Goal: Task Accomplishment & Management: Use online tool/utility

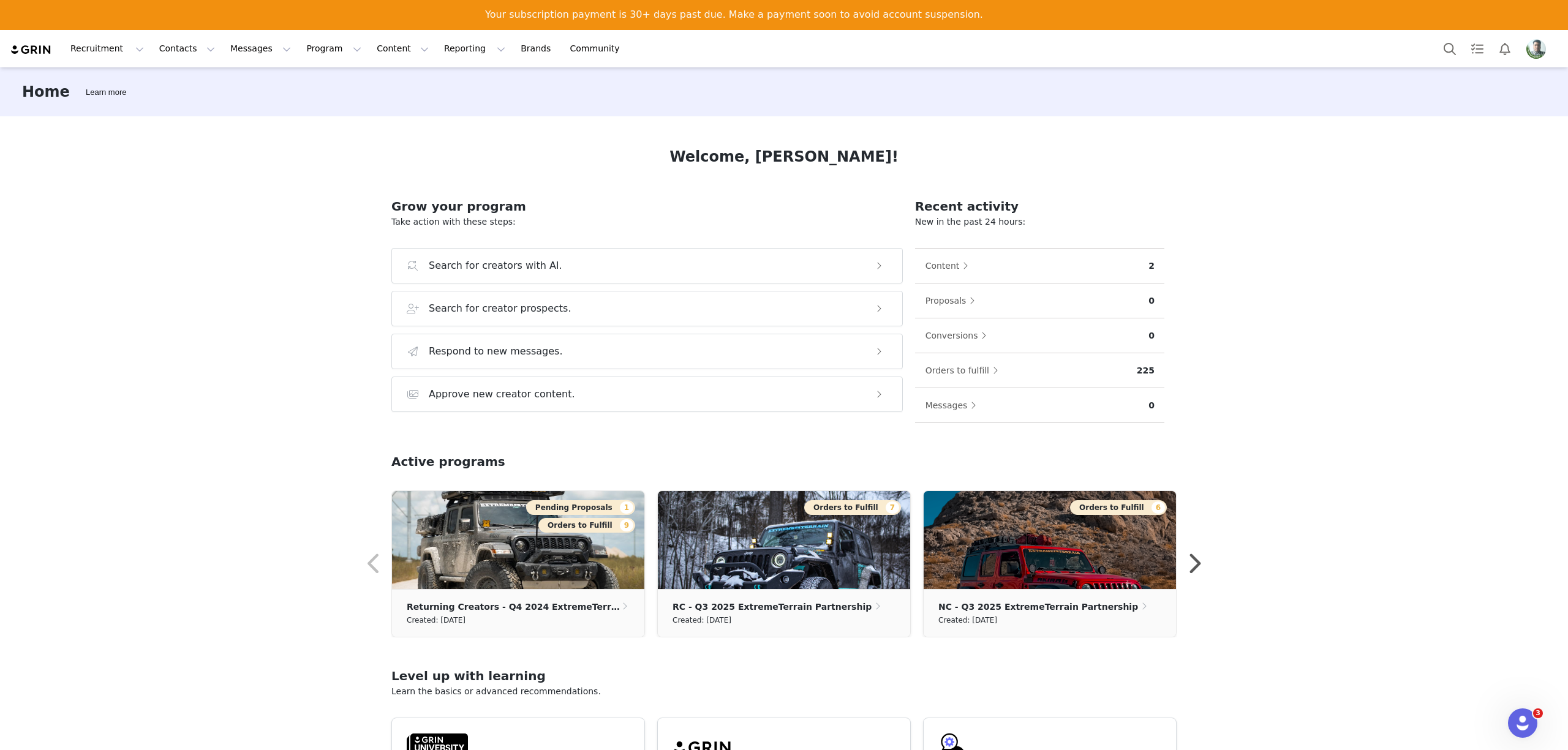
click at [1536, 39] on img "Profile" at bounding box center [1536, 49] width 20 height 20
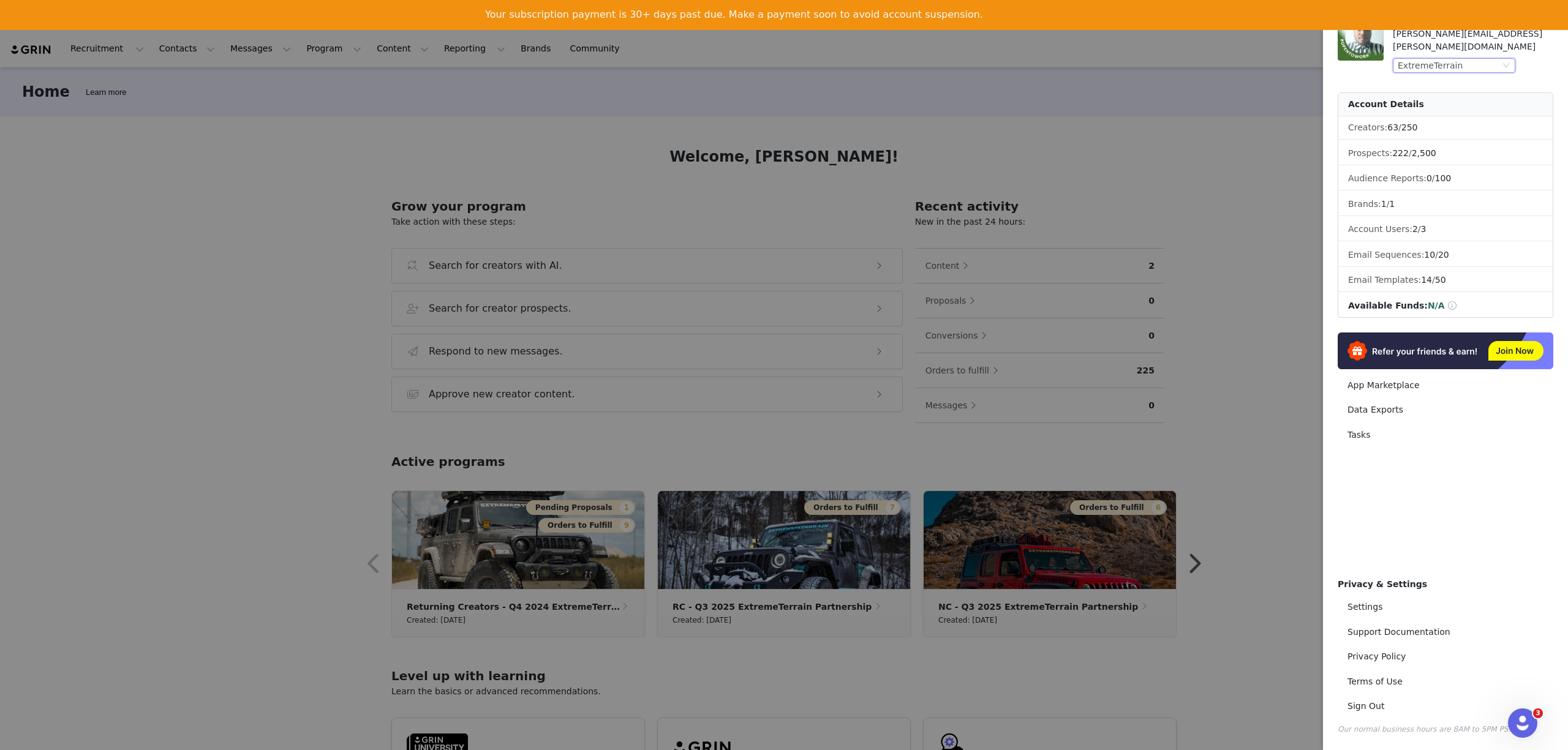
click at [1424, 59] on div "ExtremeTerrain" at bounding box center [1431, 66] width 65 height 14
click at [1416, 94] on li "AmericanMuscle" at bounding box center [1479, 95] width 172 height 20
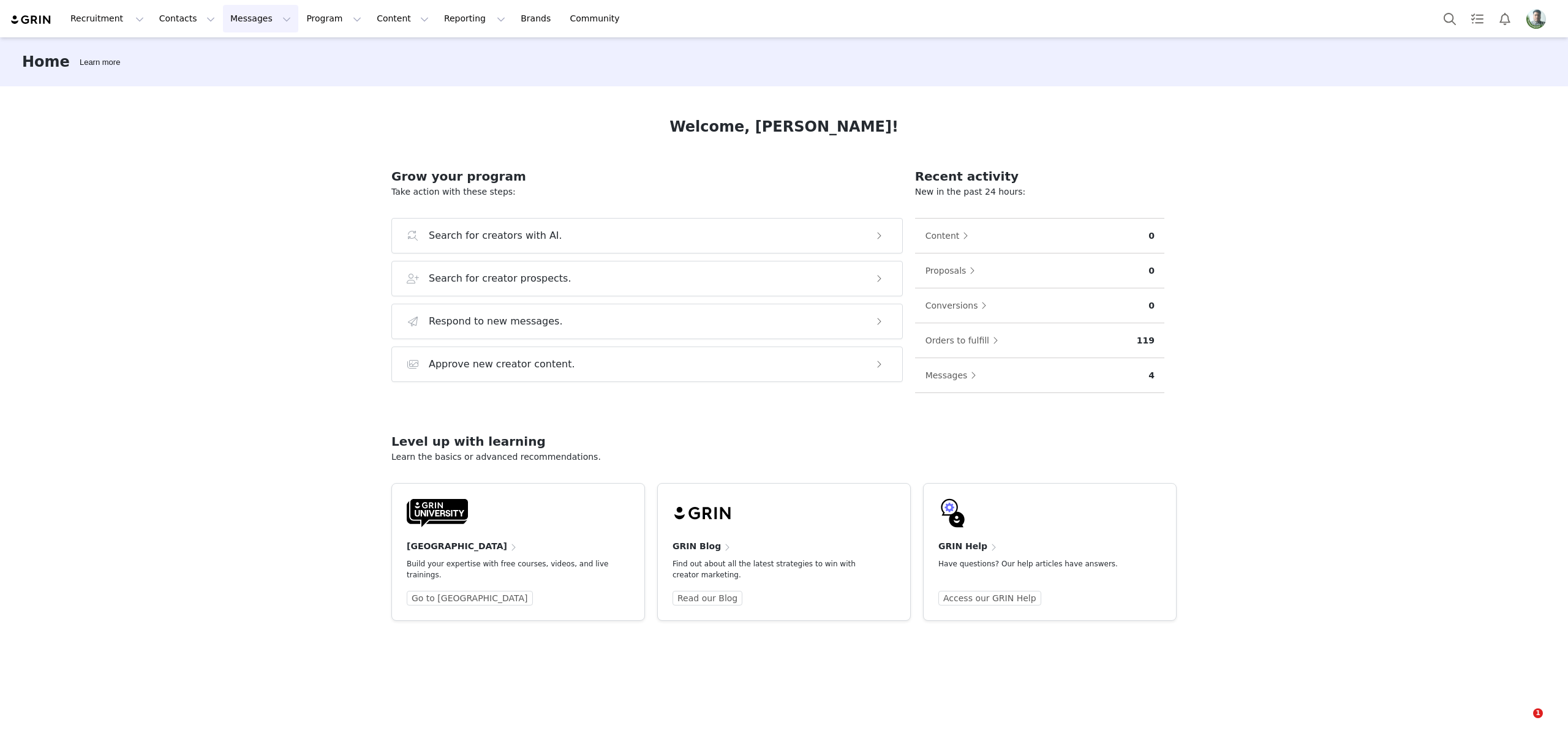
click at [223, 18] on button "Messages Messages" at bounding box center [260, 19] width 75 height 28
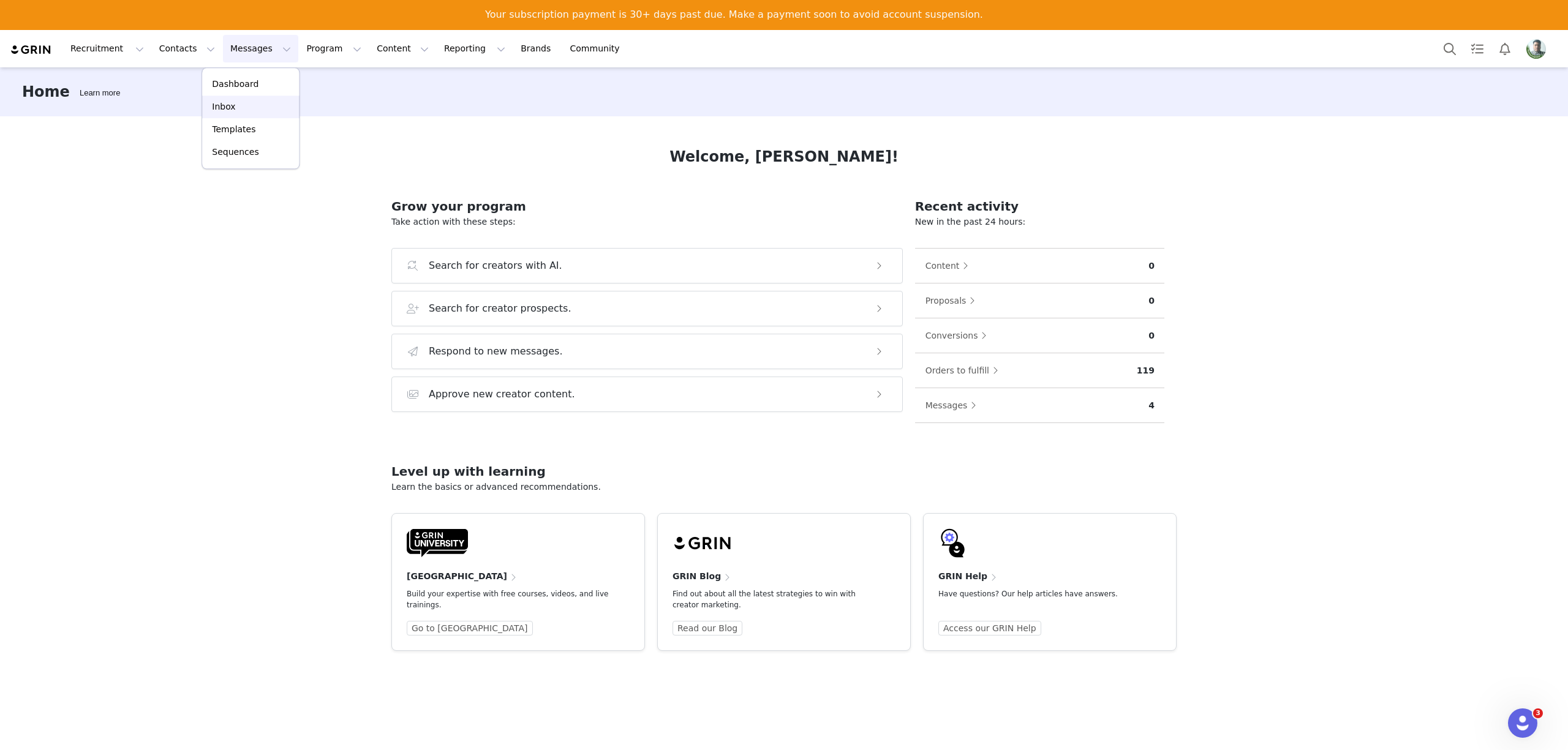
click at [221, 103] on p "Inbox" at bounding box center [224, 106] width 24 height 13
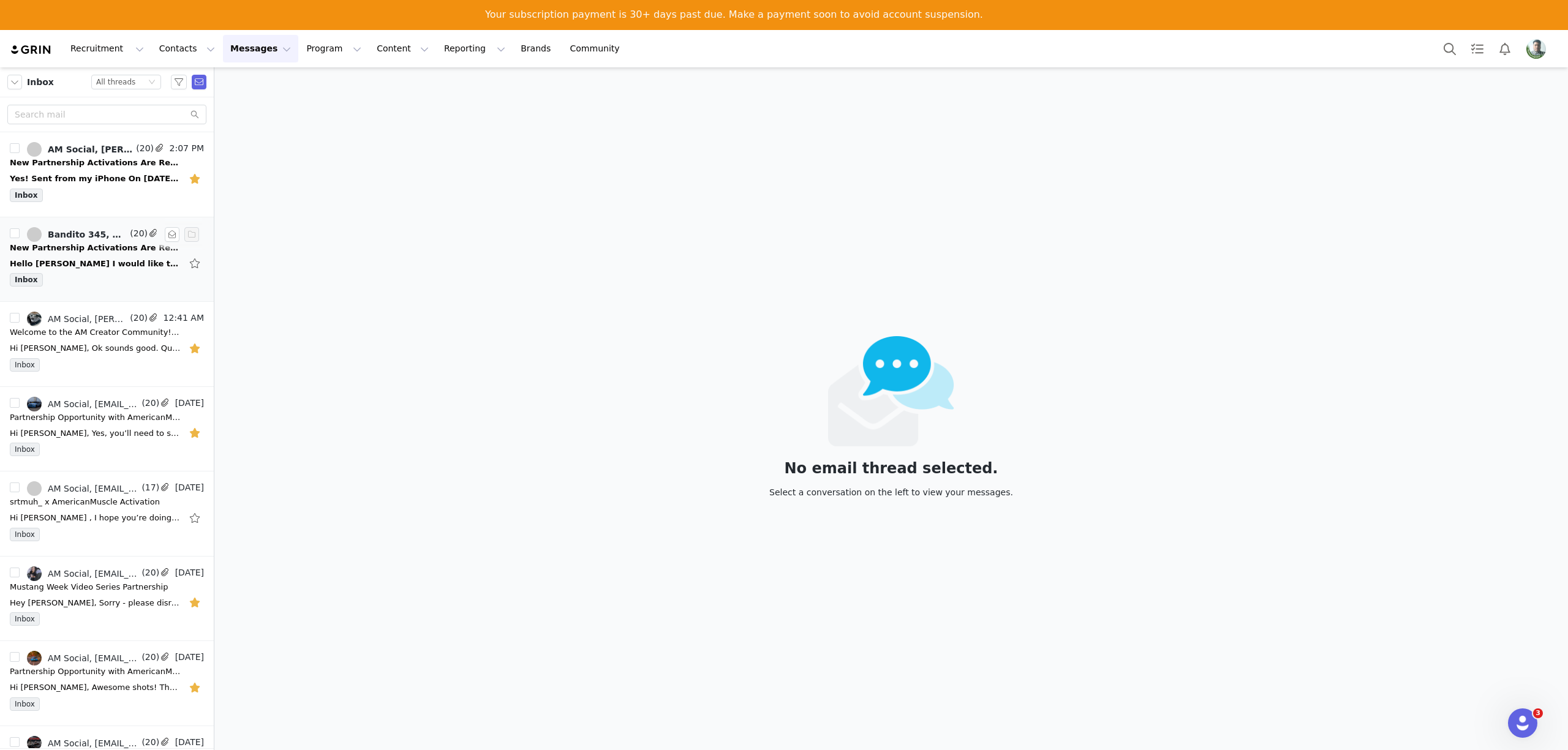
click at [77, 262] on div "Hello Kim I would like to proceed -Sal On Aug 19, 2025, at 4:54 PM, AM Social <…" at bounding box center [96, 264] width 172 height 12
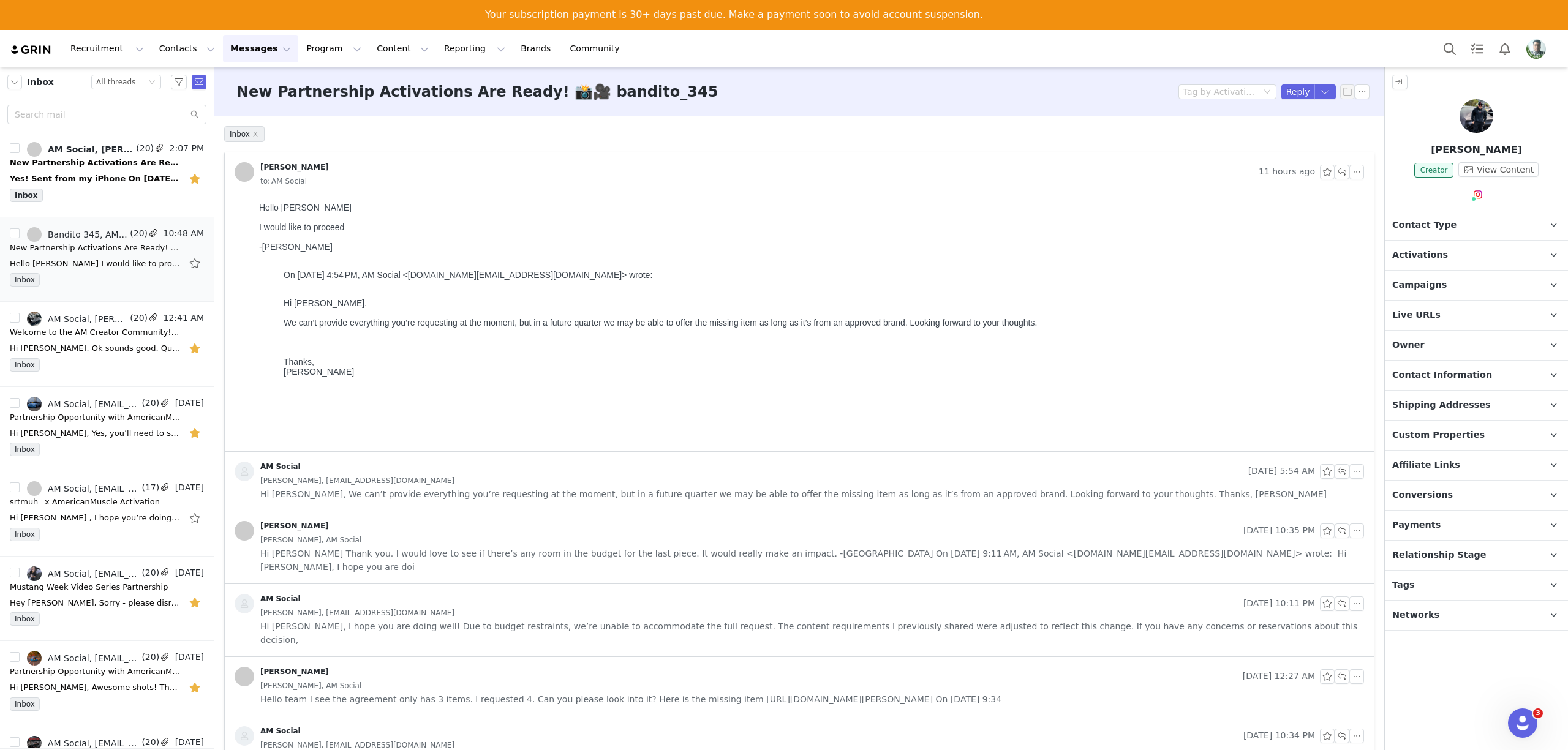
drag, startPoint x: 353, startPoint y: 229, endPoint x: 231, endPoint y: 229, distance: 122.0
click at [254, 229] on html "Hello Kim I would like to proceed -Sal On Aug 19, 2025, at 4:54 PM, AM Social <…" at bounding box center [810, 324] width 1110 height 253
click at [467, 207] on body "Hello Kim I would like to proceed -Sal On Aug 19, 2025, at 4:54 PM, AM Social <…" at bounding box center [810, 324] width 1101 height 243
click at [74, 177] on div "Yes! Sent from my iPhone On Sep 24, 2025, at 7:57 AM, AM Social <americanmuscle…" at bounding box center [96, 178] width 172 height 12
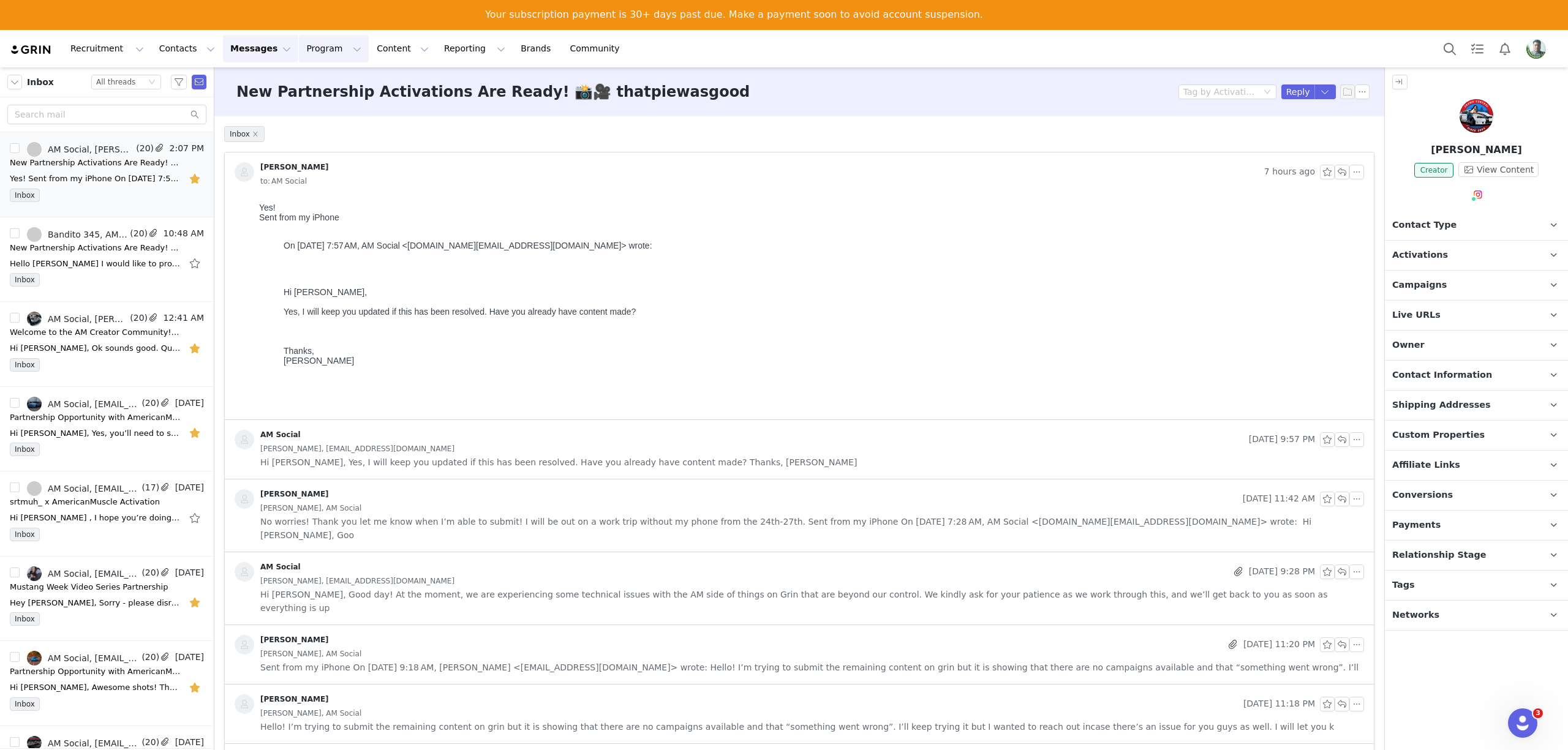
click at [299, 52] on button "Program Program" at bounding box center [333, 48] width 70 height 28
click at [290, 86] on p "Activations" at bounding box center [303, 85] width 47 height 13
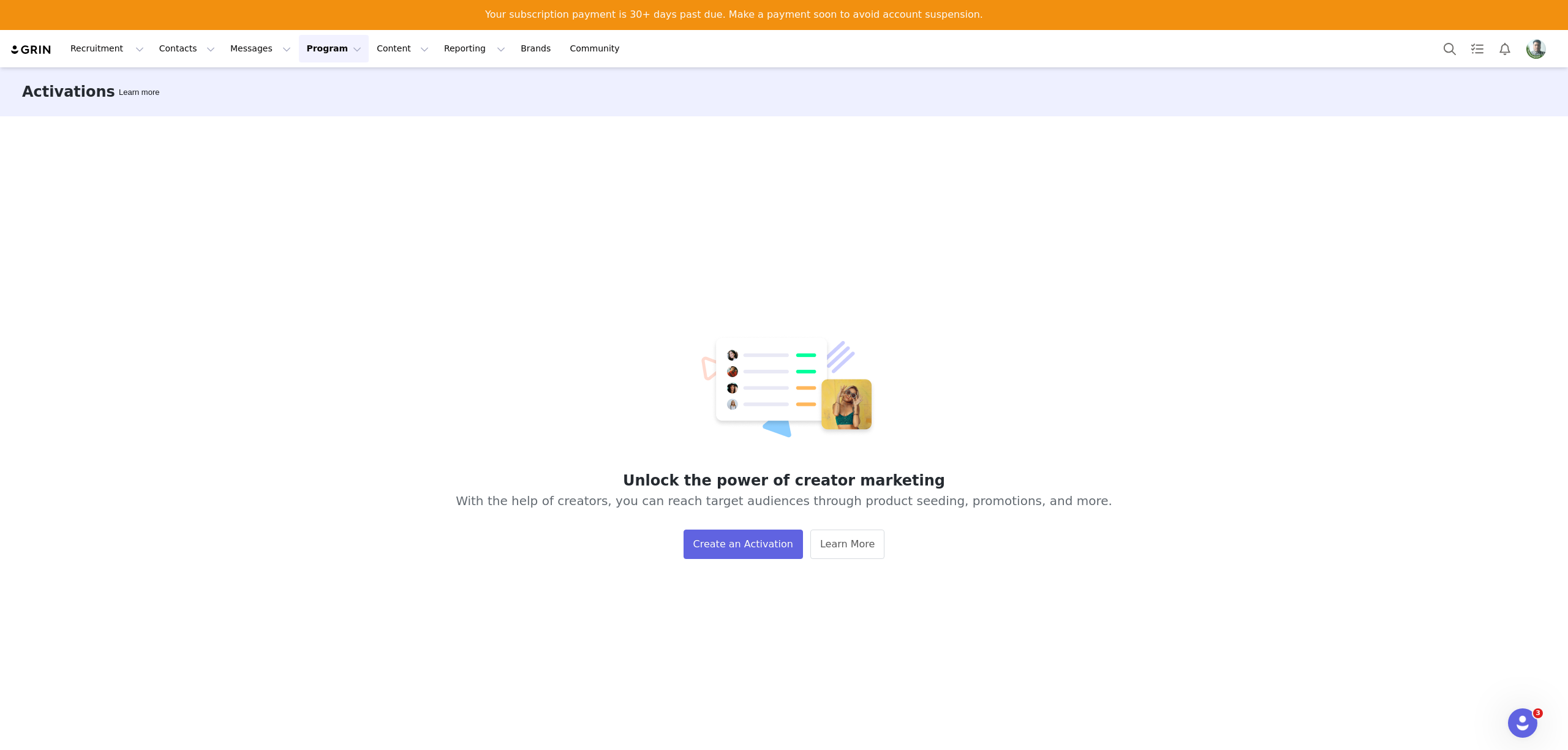
click at [315, 41] on button "Program Program" at bounding box center [333, 48] width 70 height 28
click at [298, 77] on link "Activations" at bounding box center [318, 85] width 97 height 23
click at [302, 49] on button "Program Program" at bounding box center [333, 48] width 70 height 28
click at [312, 77] on link "Activations" at bounding box center [318, 85] width 97 height 23
click at [299, 57] on button "Program Program" at bounding box center [333, 48] width 70 height 28
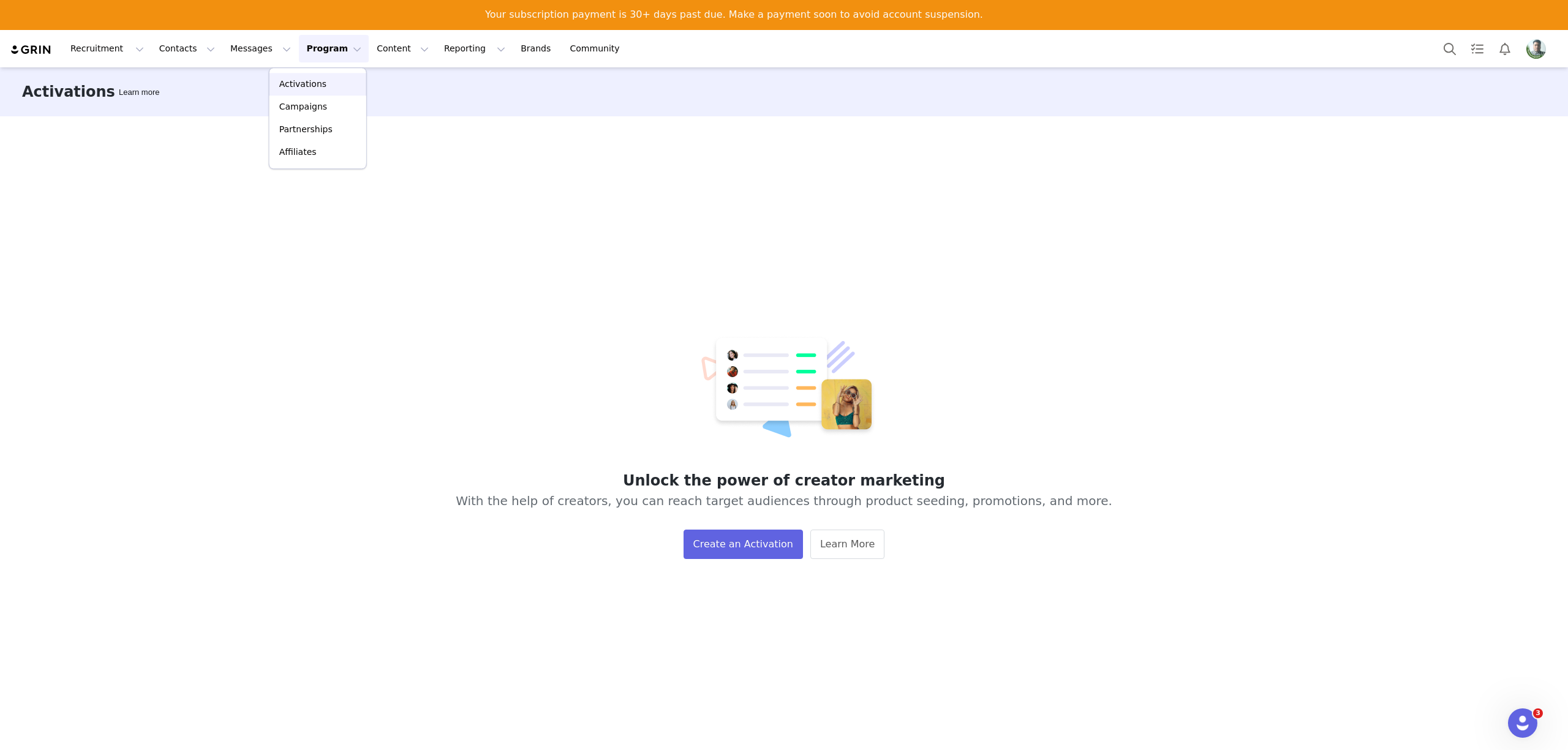
click at [305, 81] on p "Activations" at bounding box center [303, 85] width 47 height 13
click at [243, 42] on button "Messages Messages" at bounding box center [260, 48] width 75 height 28
click at [234, 107] on div "Inbox" at bounding box center [249, 106] width 82 height 13
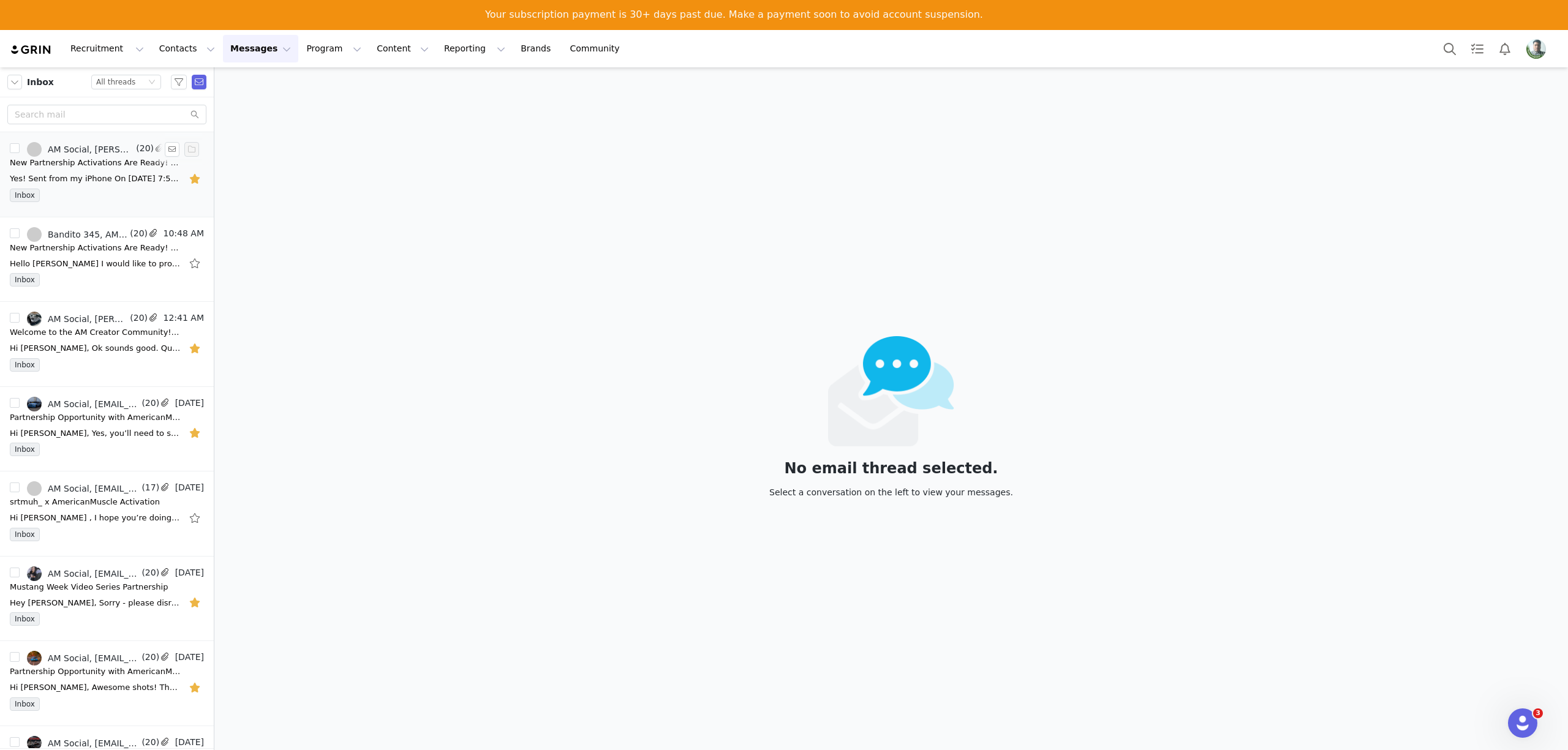
click at [96, 185] on div "Yes! Sent from my iPhone On Sep 24, 2025, at 7:57 AM, AM Social <americanmuscle…" at bounding box center [107, 178] width 194 height 20
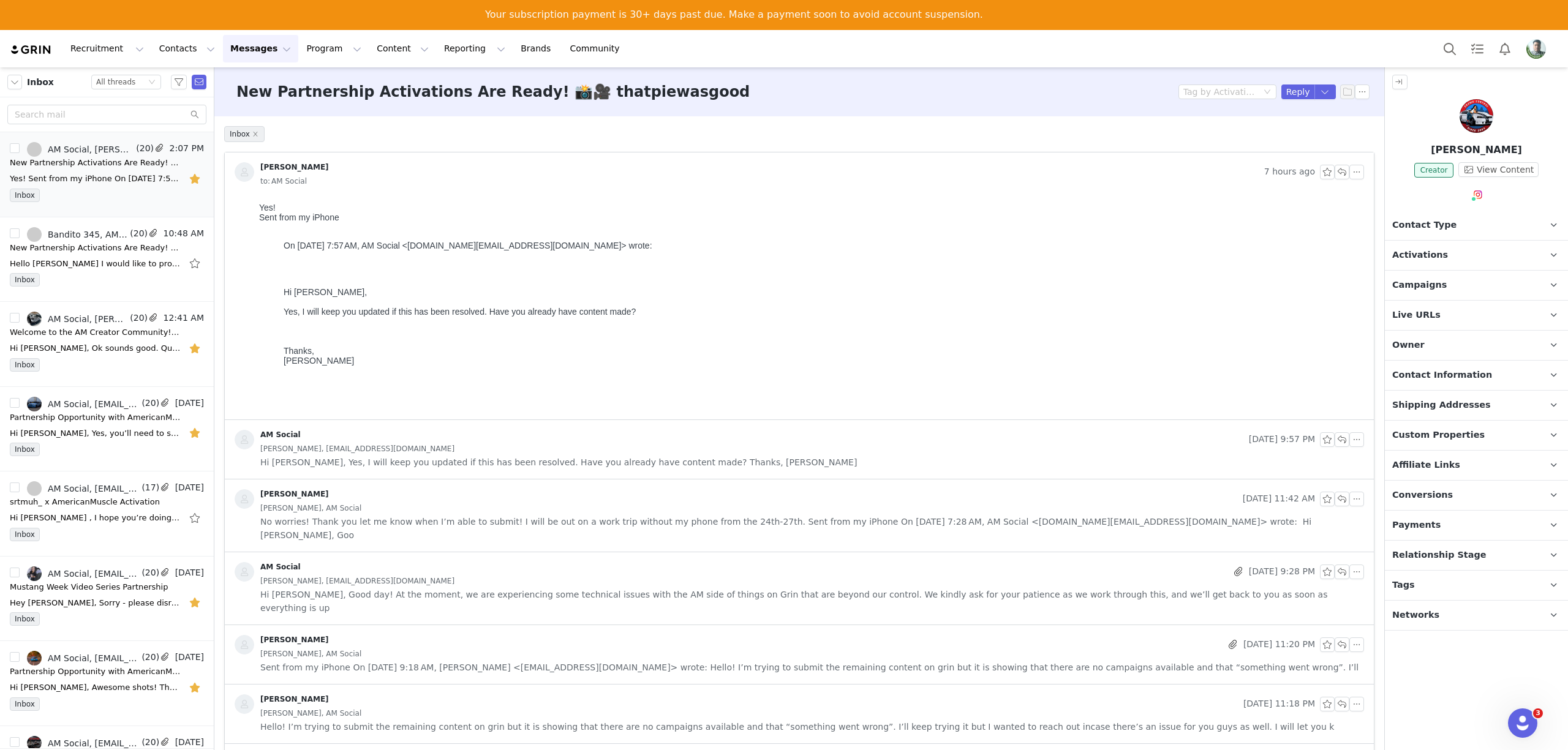
click at [1527, 50] on img "Profile" at bounding box center [1536, 49] width 20 height 20
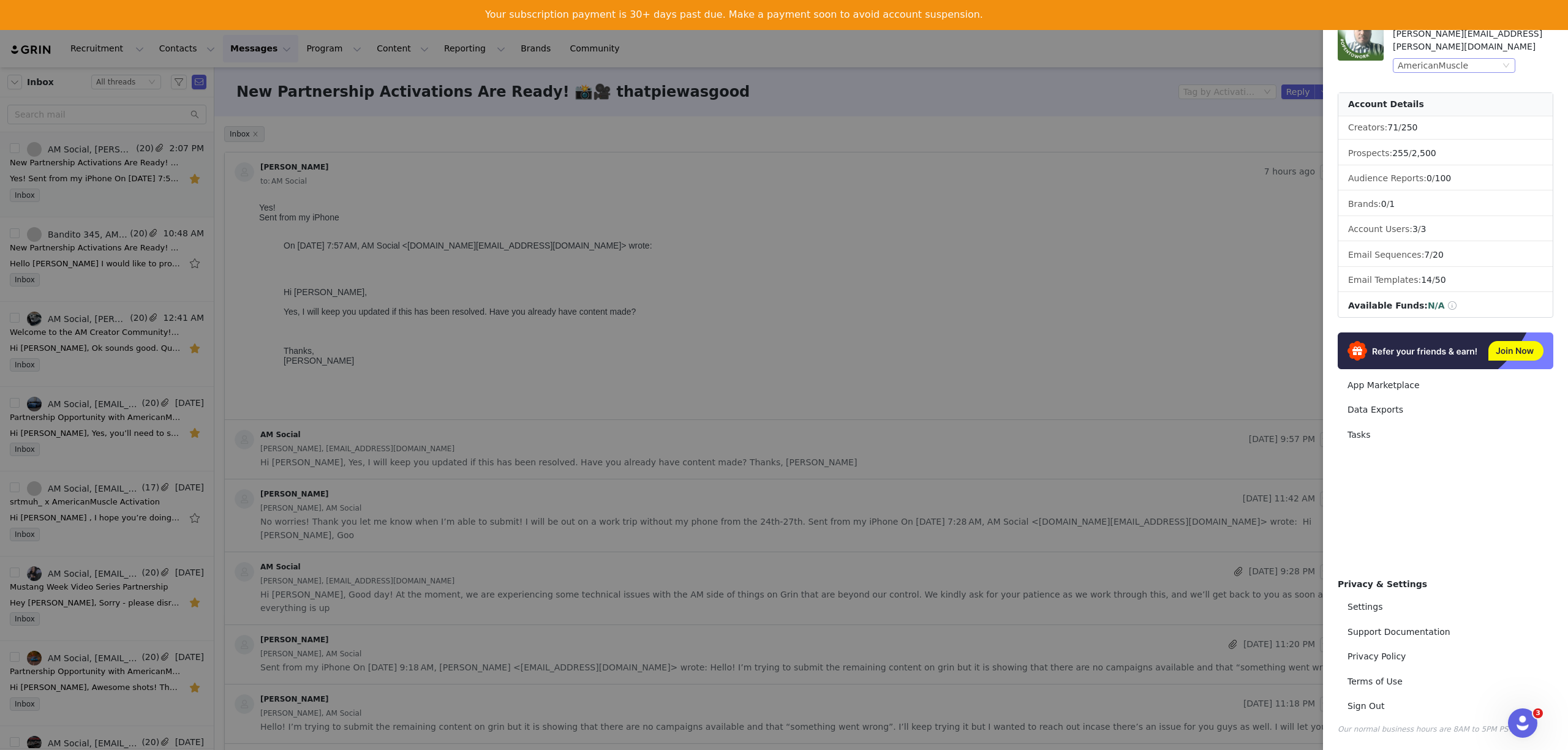
click at [1417, 59] on div "AmericanMuscle" at bounding box center [1433, 66] width 70 height 14
click at [1419, 118] on li "AmericanTrucks" at bounding box center [1479, 114] width 172 height 20
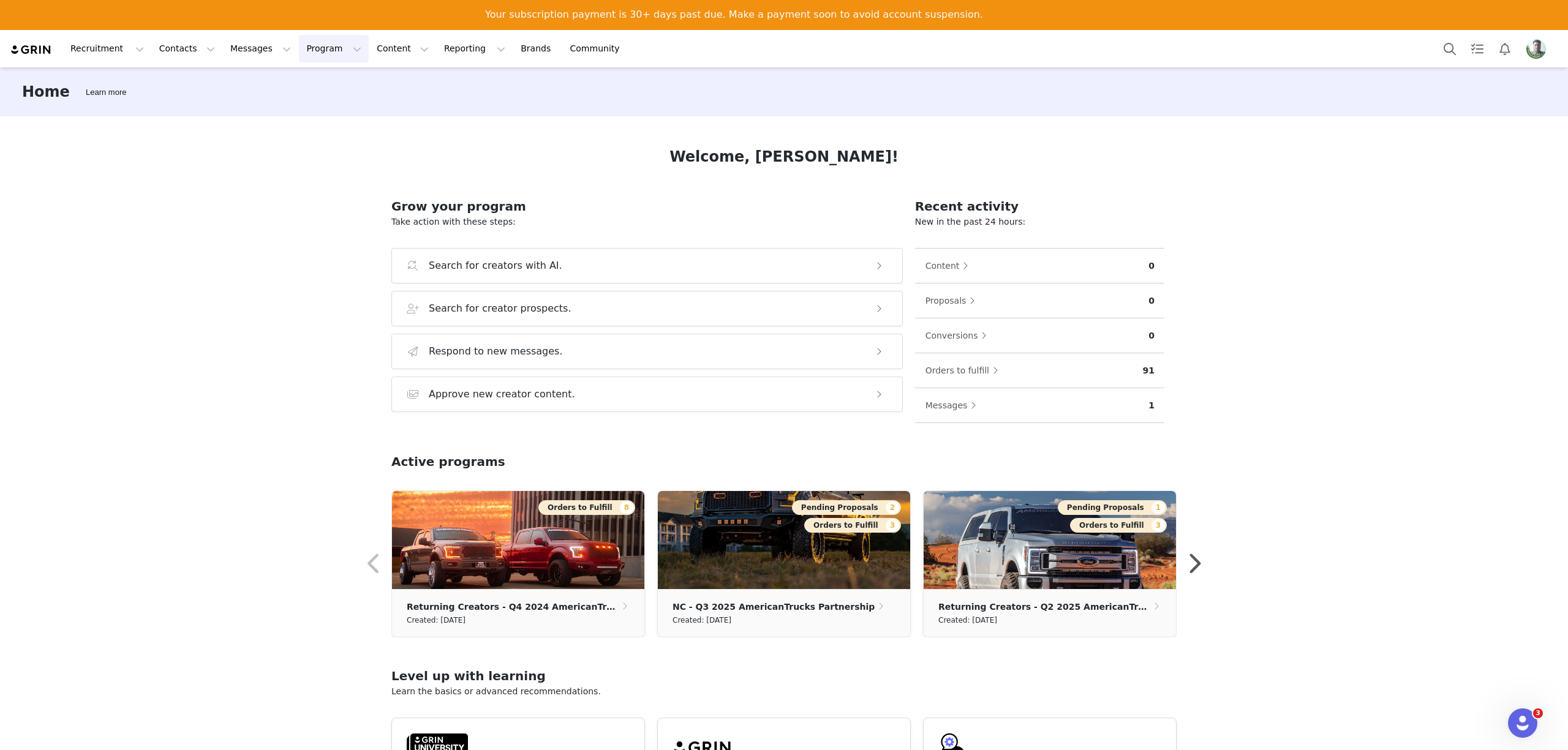
click at [299, 47] on button "Program Program" at bounding box center [333, 48] width 70 height 28
click at [288, 82] on p "Activations" at bounding box center [303, 85] width 47 height 13
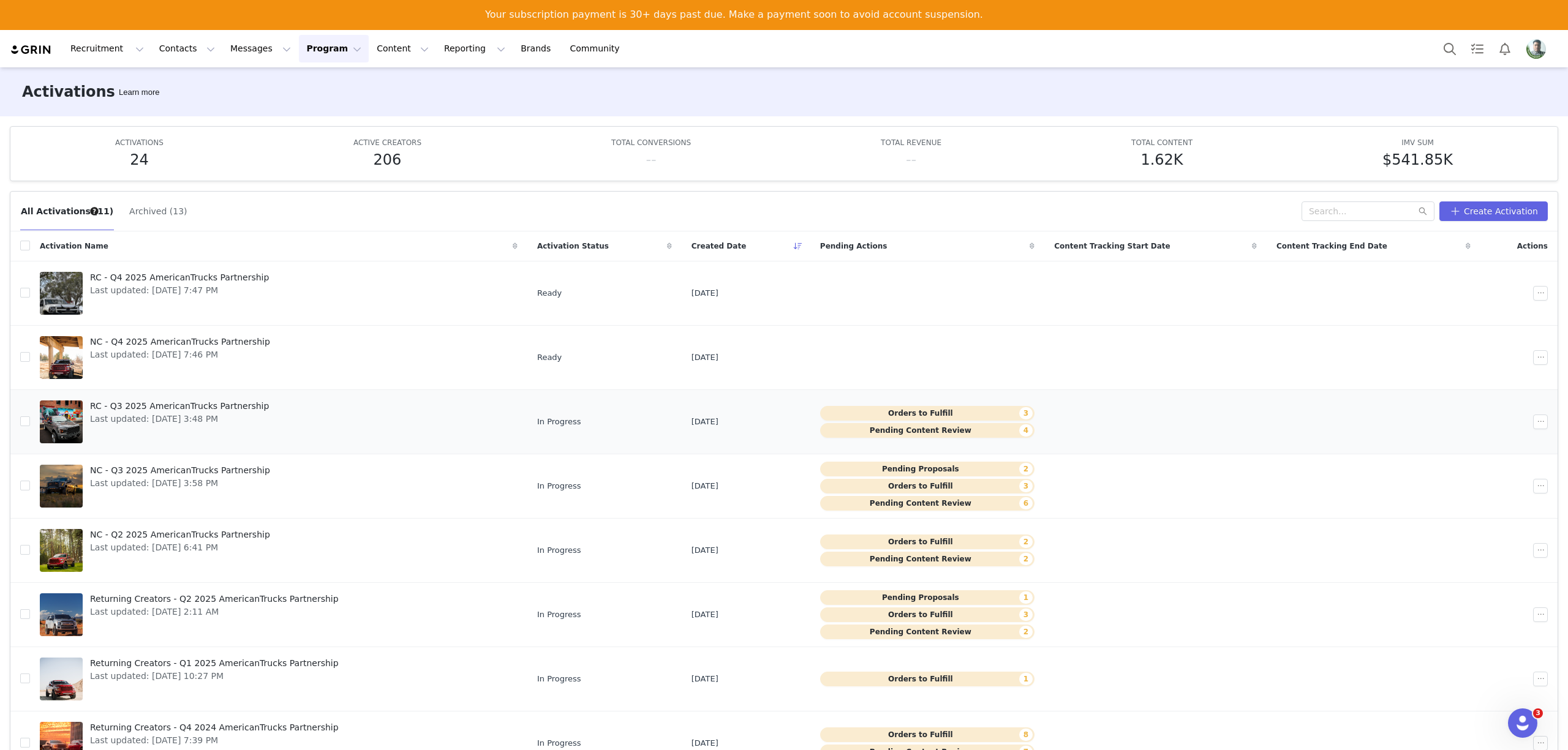
click at [873, 429] on button "Pending Content Review 4" at bounding box center [927, 430] width 214 height 15
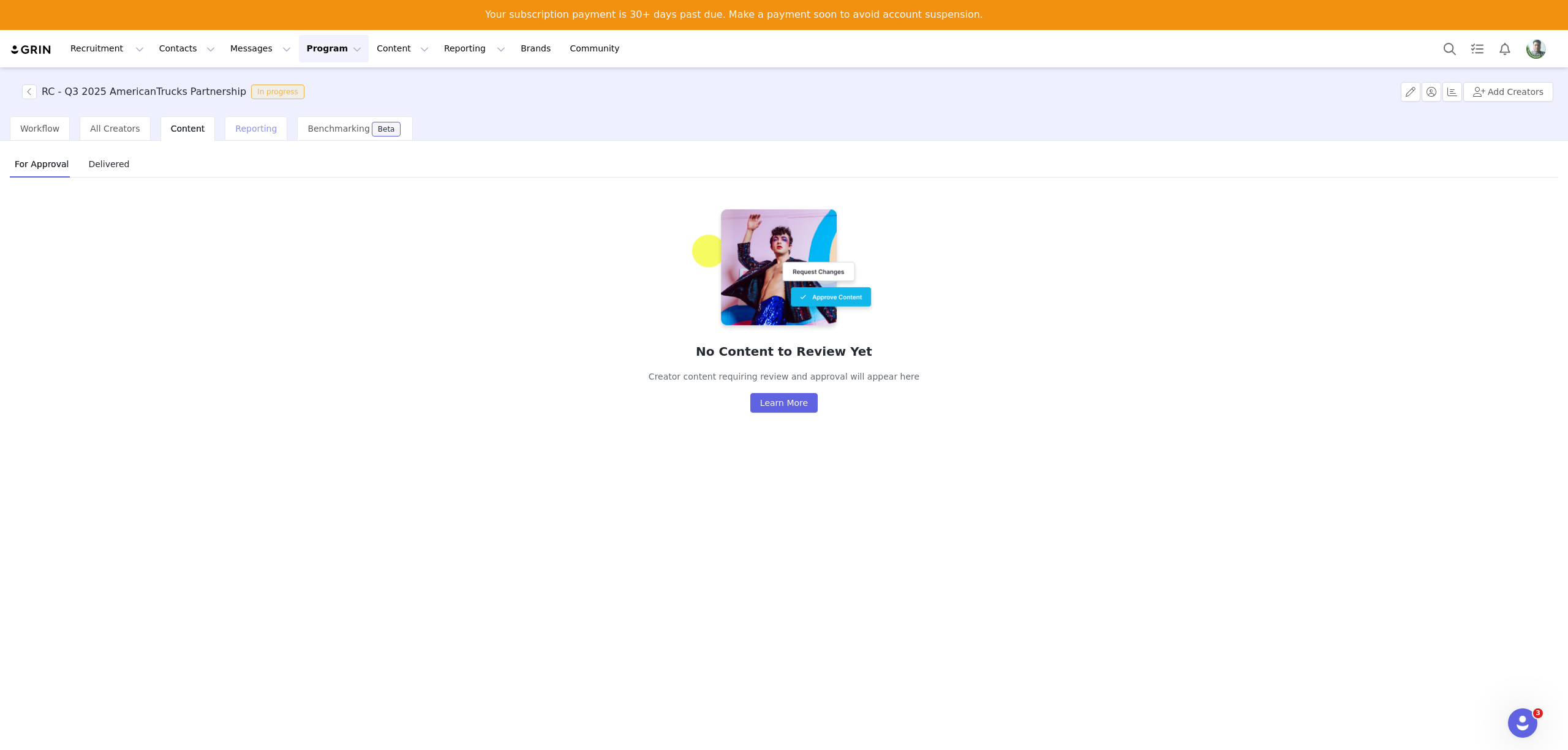
click at [243, 128] on span "Reporting" at bounding box center [256, 128] width 41 height 10
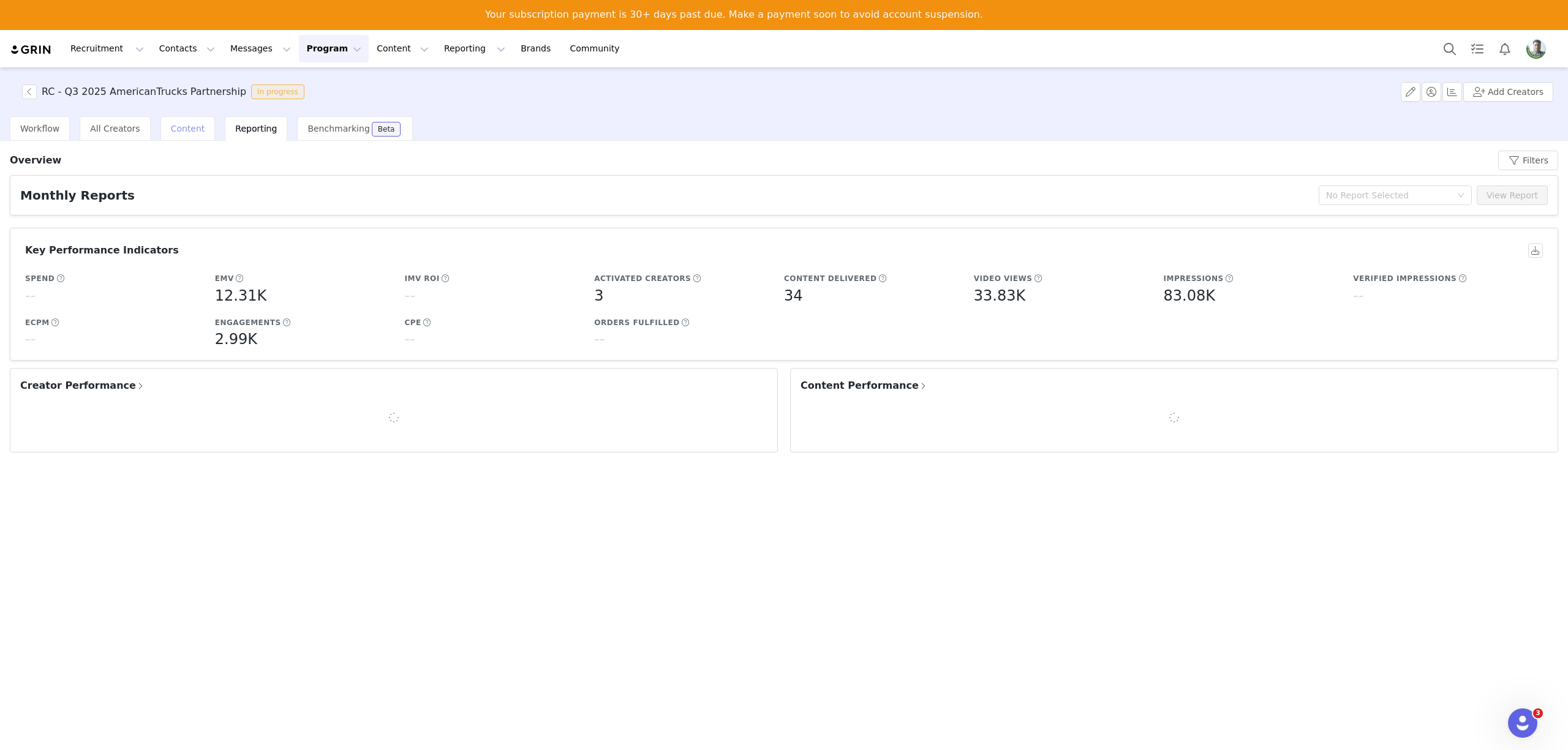
click at [180, 128] on span "Content" at bounding box center [187, 128] width 35 height 10
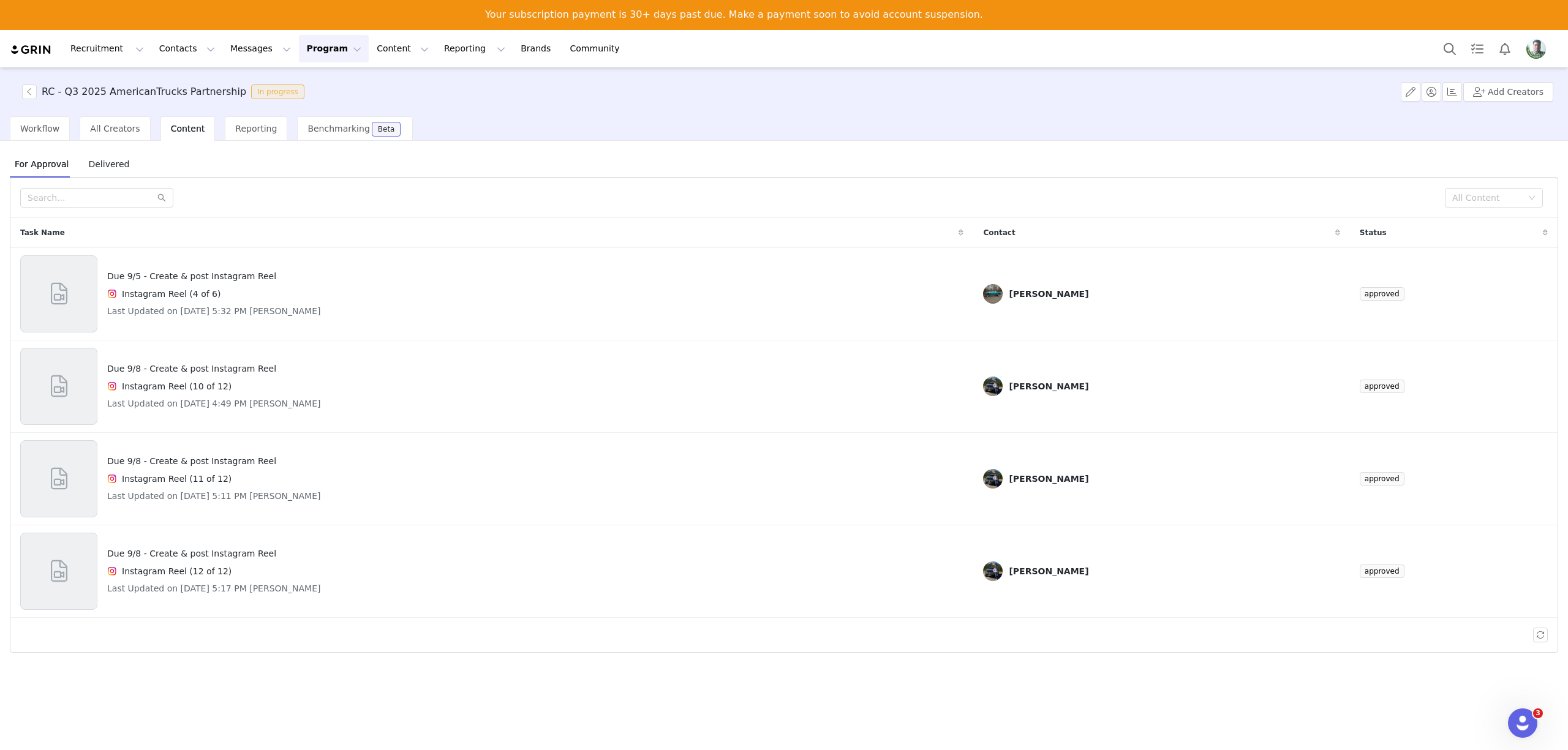
click at [20, 88] on div "RC - Q3 2025 AmericanTrucks Partnership In progress" at bounding box center [162, 92] width 295 height 15
click at [28, 88] on button "button" at bounding box center [29, 92] width 15 height 15
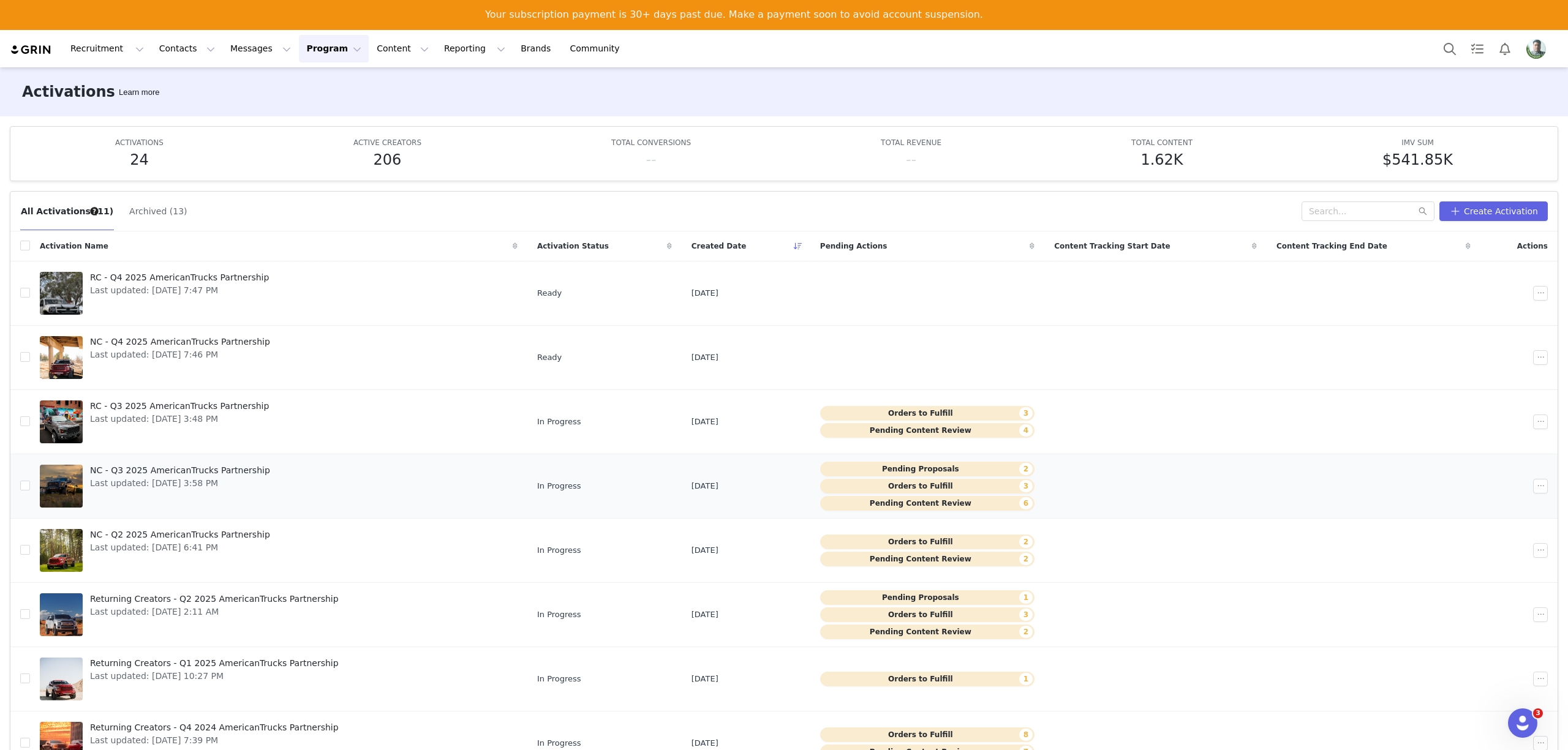
click at [887, 507] on button "Pending Content Review 6" at bounding box center [927, 503] width 214 height 15
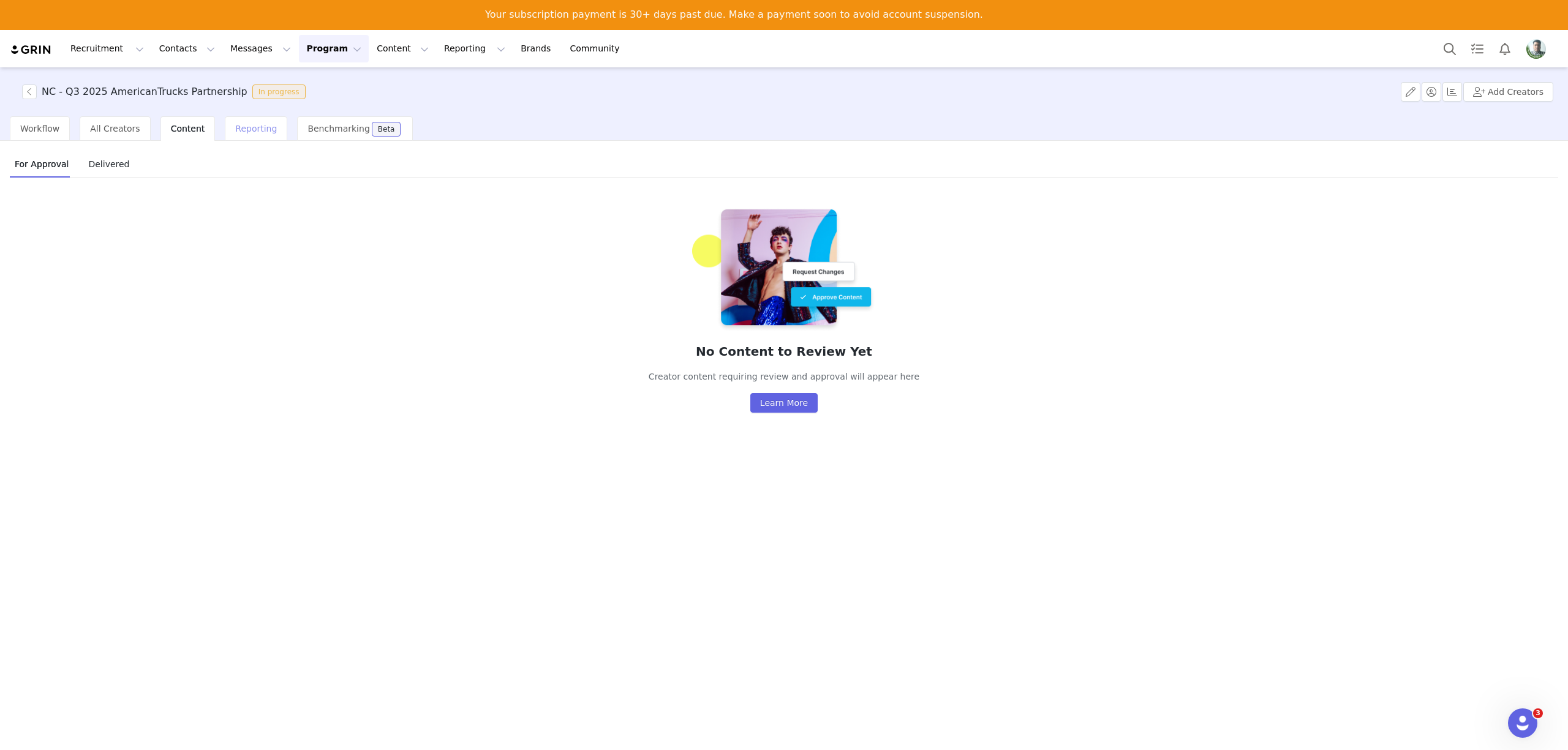
click at [236, 130] on span "Reporting" at bounding box center [256, 128] width 41 height 10
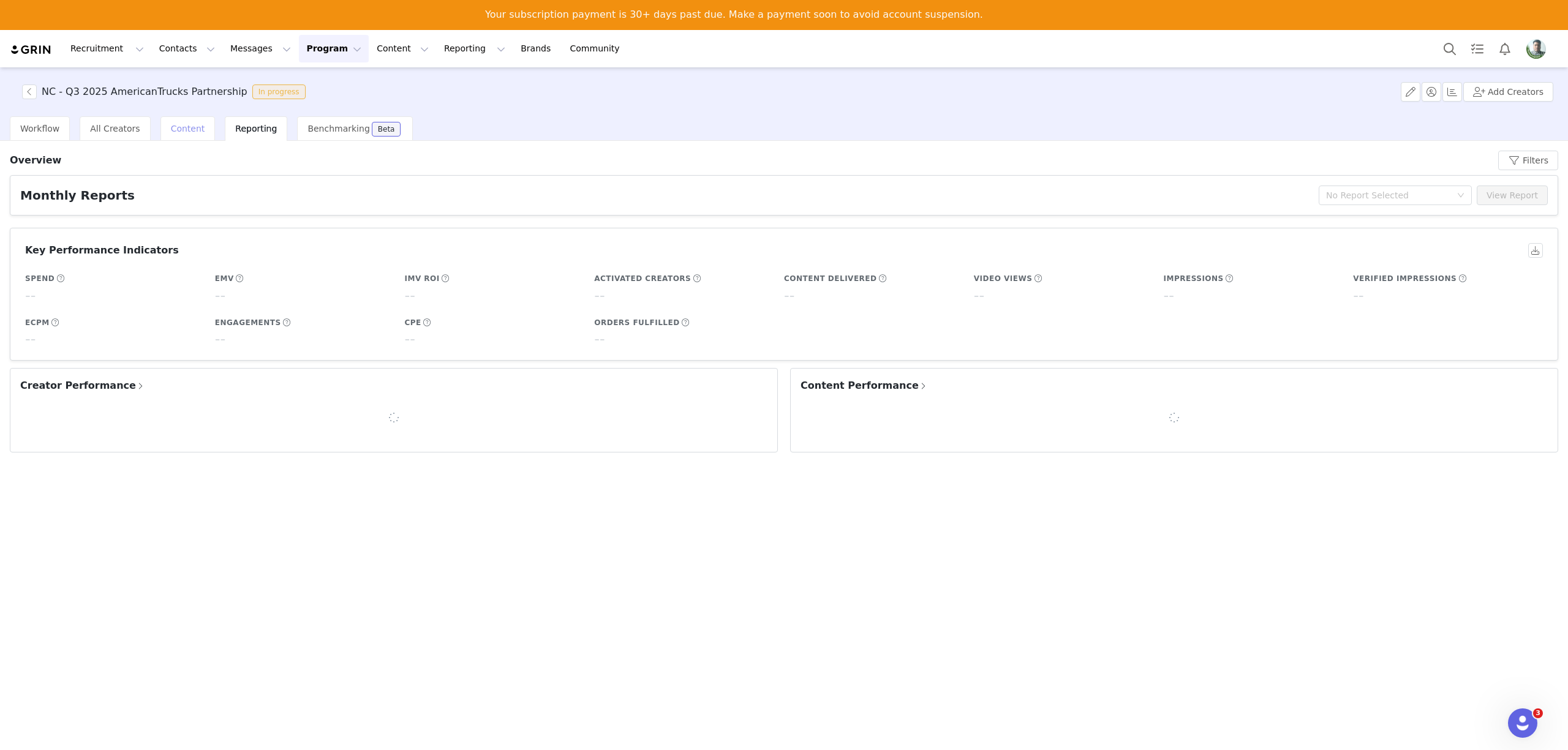
click at [173, 127] on span "Content" at bounding box center [187, 128] width 35 height 10
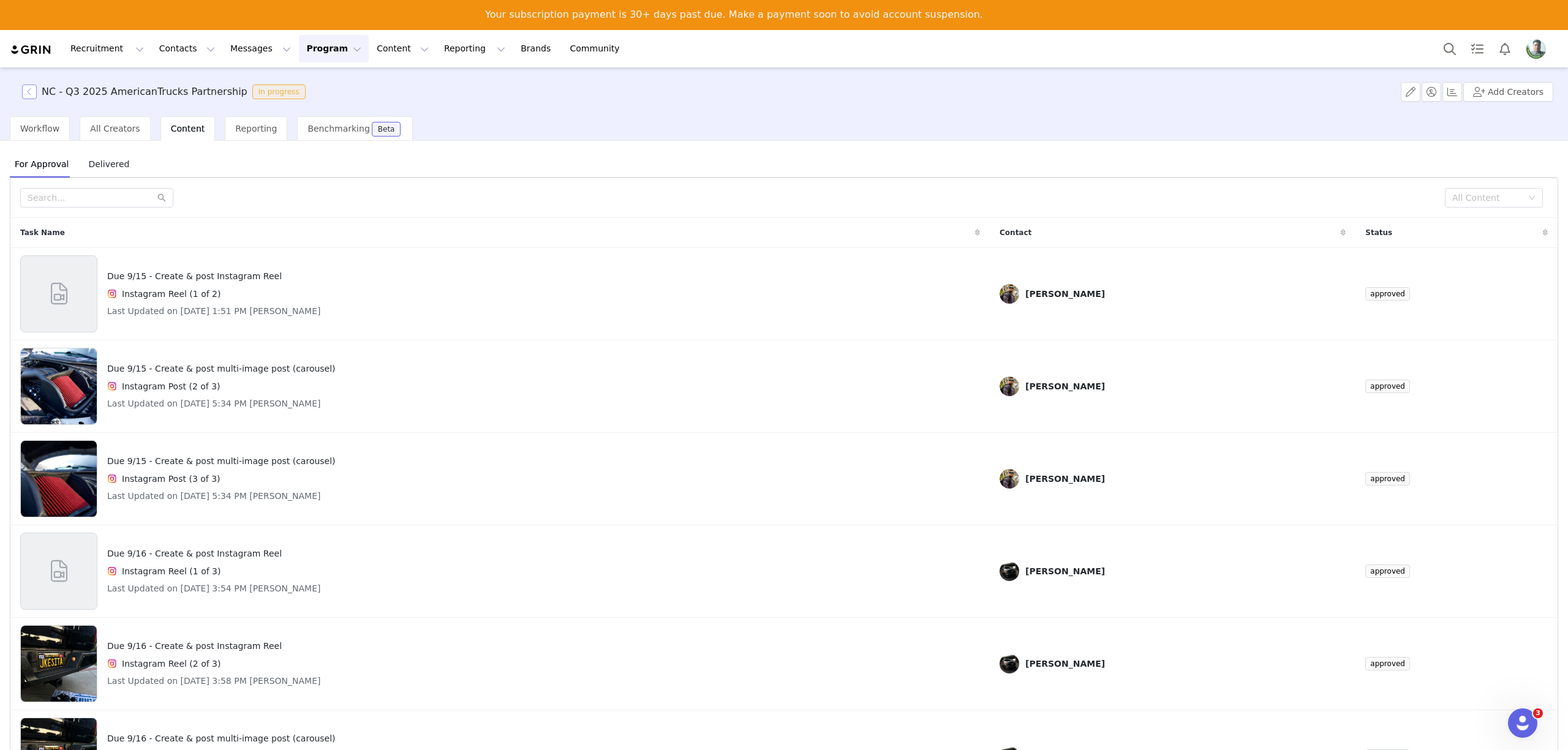
click at [29, 90] on button "button" at bounding box center [29, 92] width 15 height 15
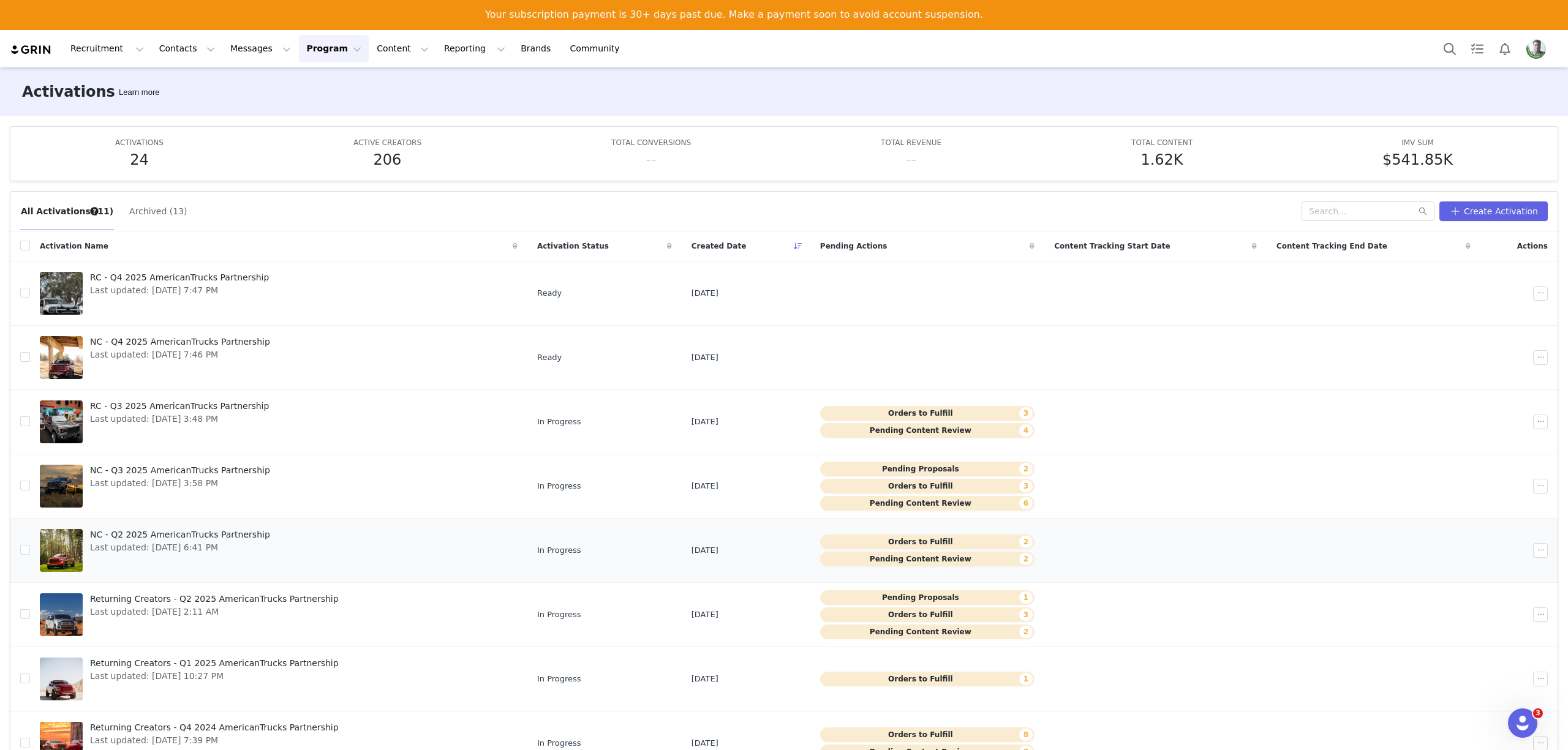
click at [919, 562] on button "Pending Content Review 2" at bounding box center [927, 559] width 214 height 15
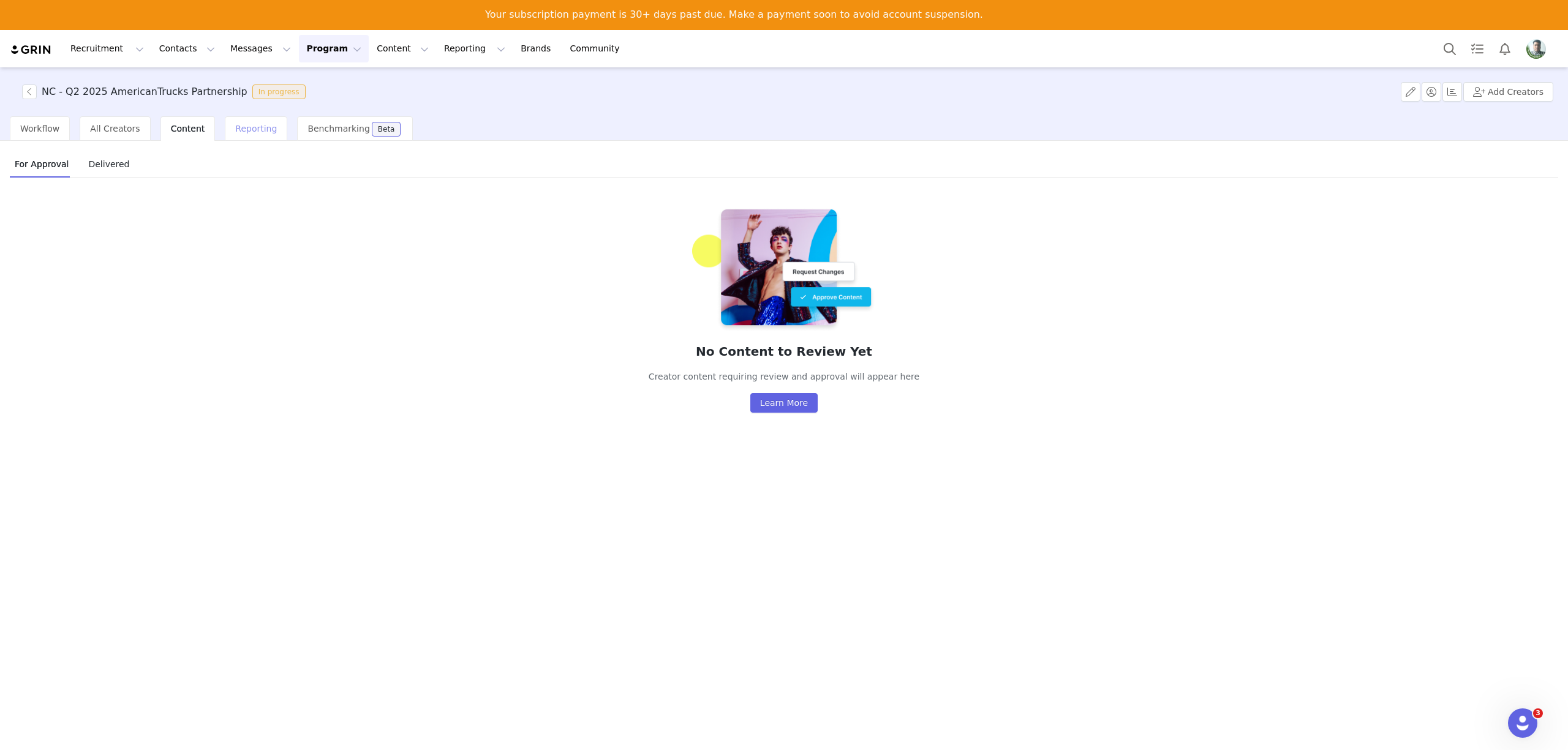
click at [236, 131] on span "Reporting" at bounding box center [256, 128] width 41 height 10
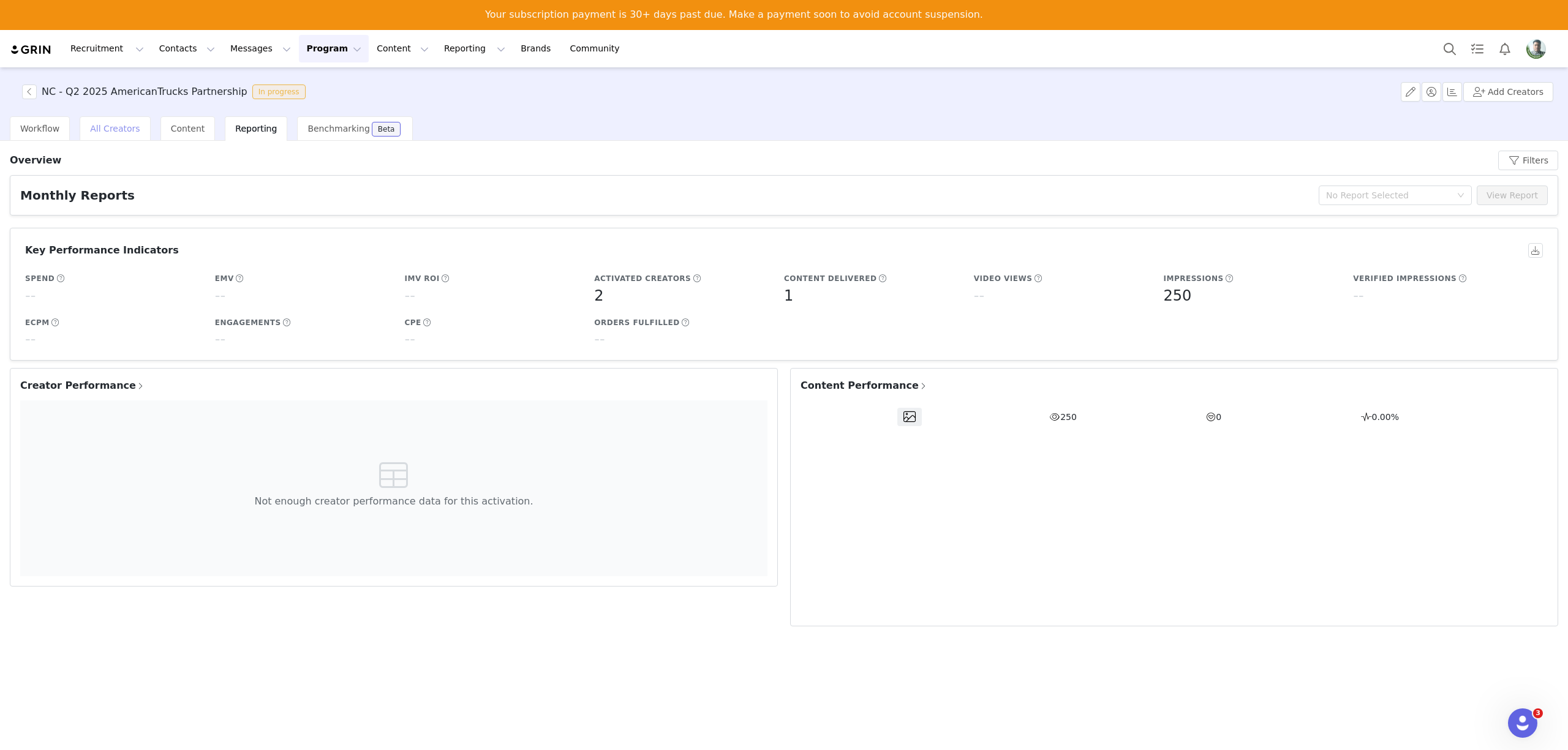
click at [140, 123] on div "All Creators" at bounding box center [114, 128] width 70 height 25
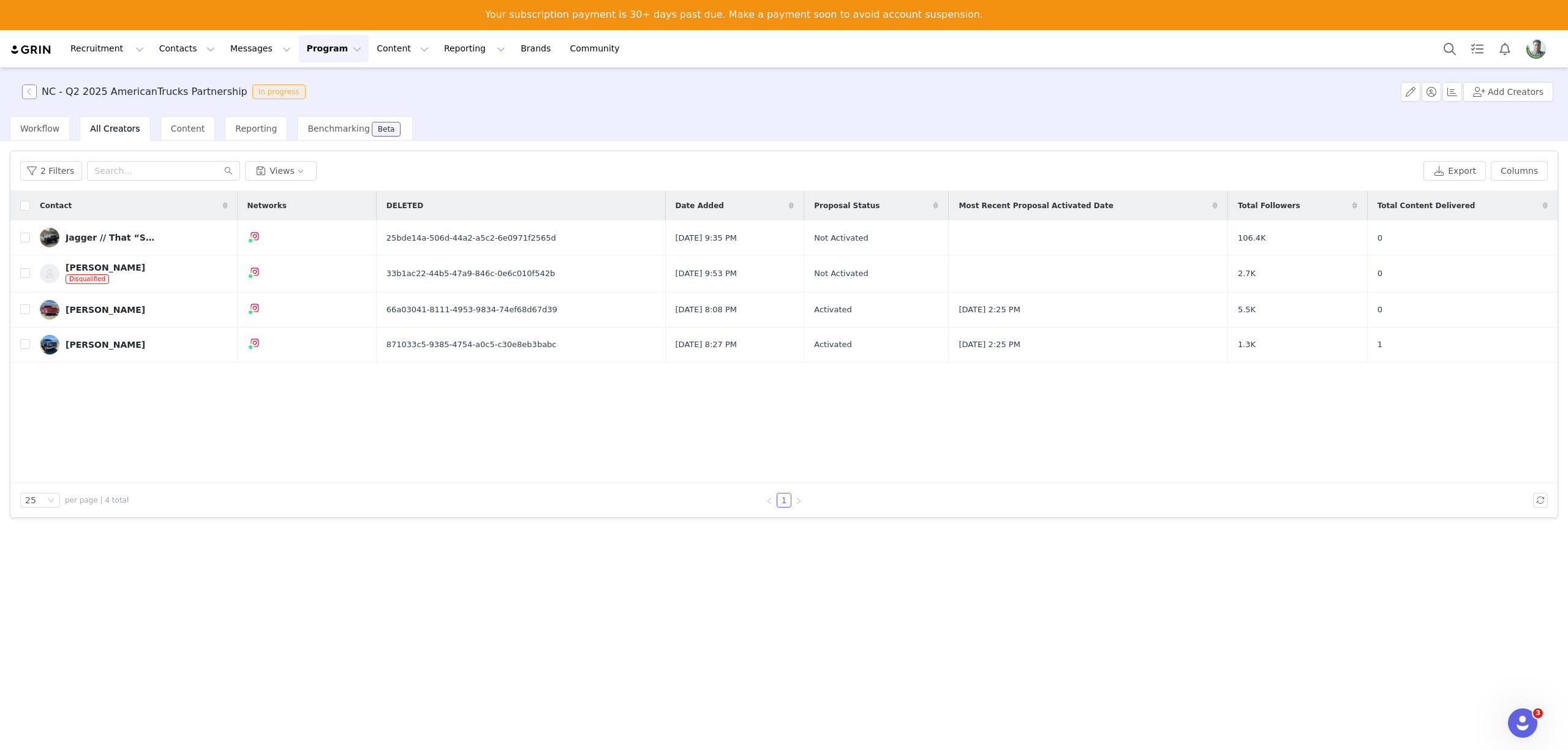
click at [30, 99] on button "button" at bounding box center [29, 92] width 15 height 15
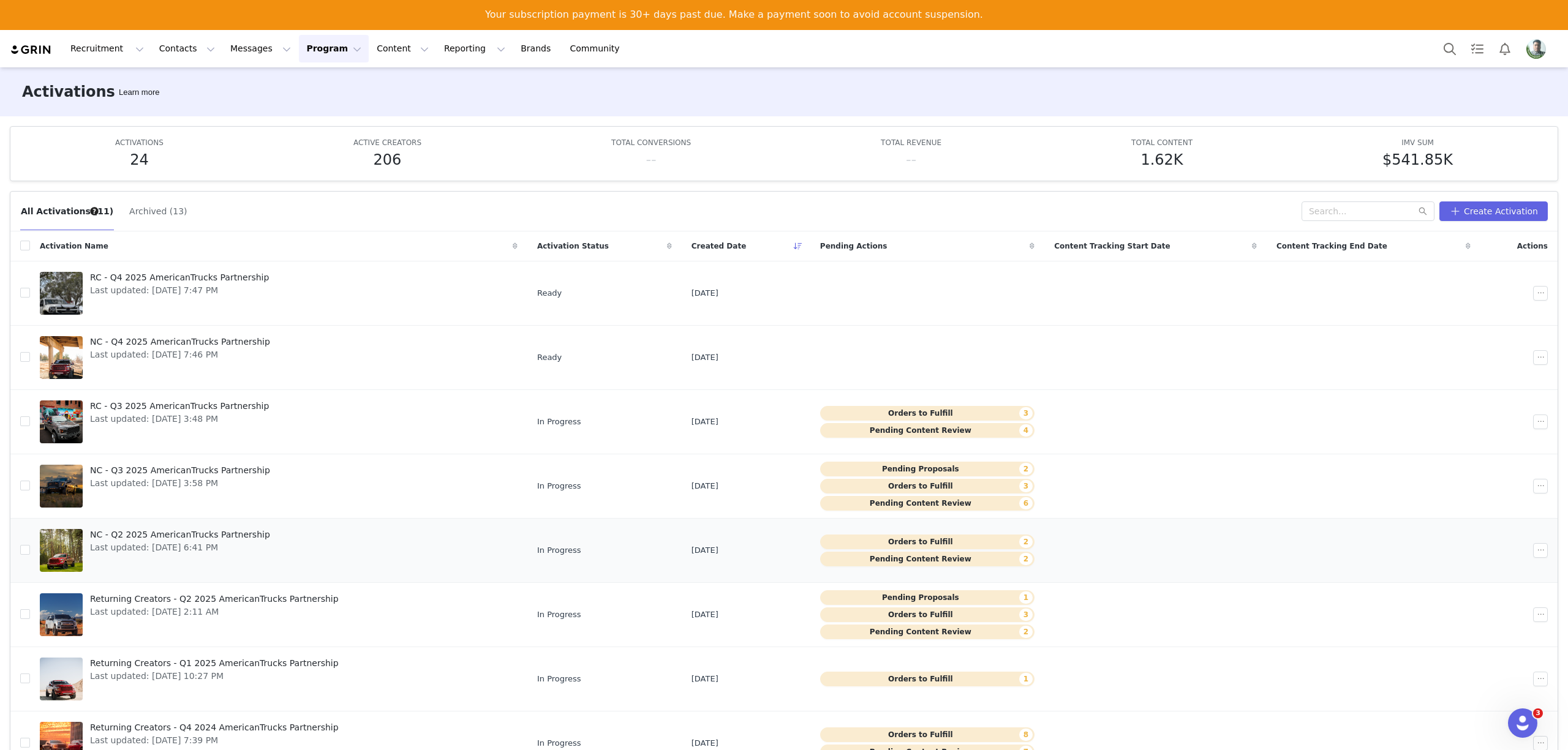
click at [909, 560] on button "Pending Content Review 2" at bounding box center [927, 559] width 214 height 15
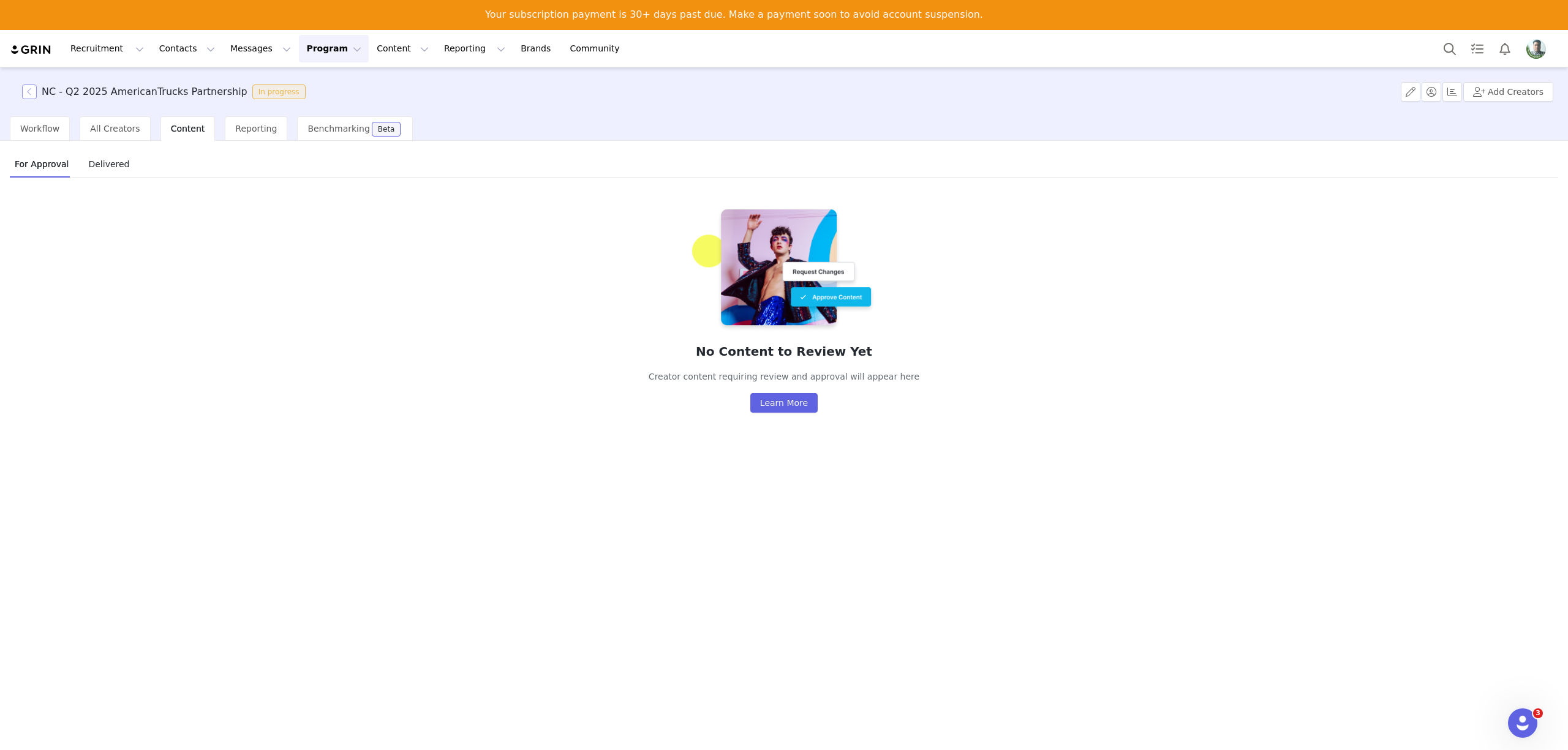
click at [29, 89] on button "button" at bounding box center [29, 92] width 15 height 15
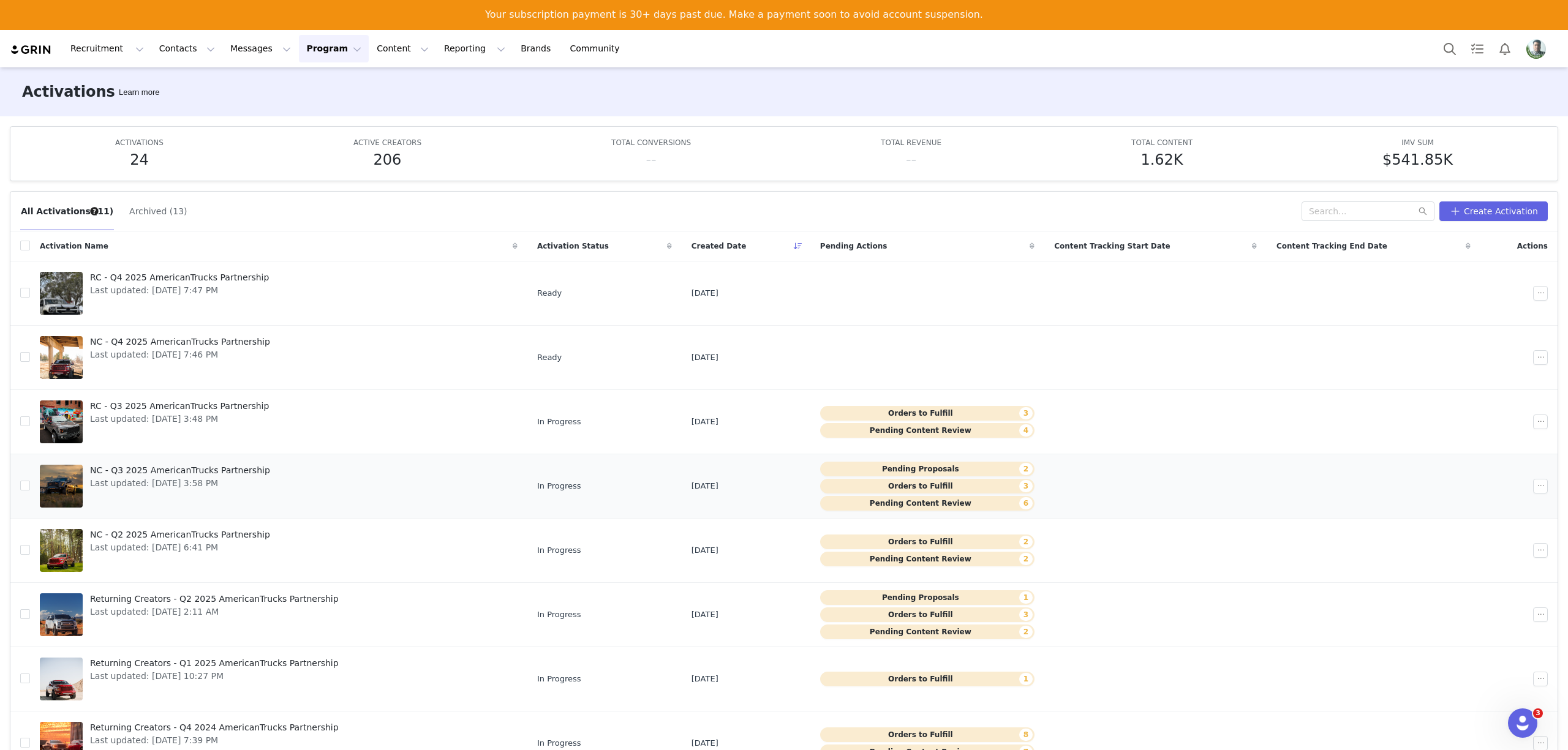
click at [864, 508] on button "Pending Content Review 6" at bounding box center [927, 503] width 214 height 15
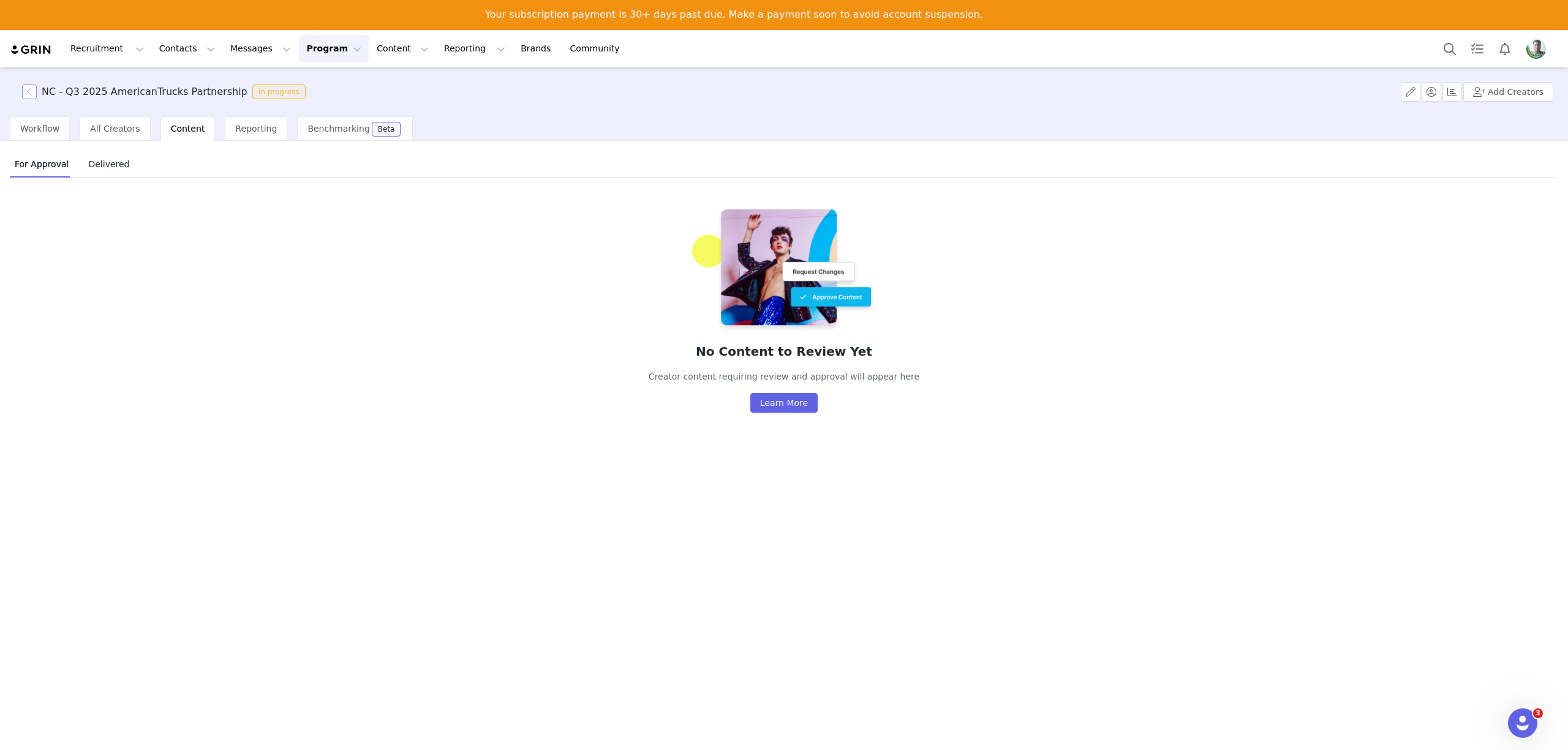
click at [25, 90] on button "button" at bounding box center [29, 92] width 15 height 15
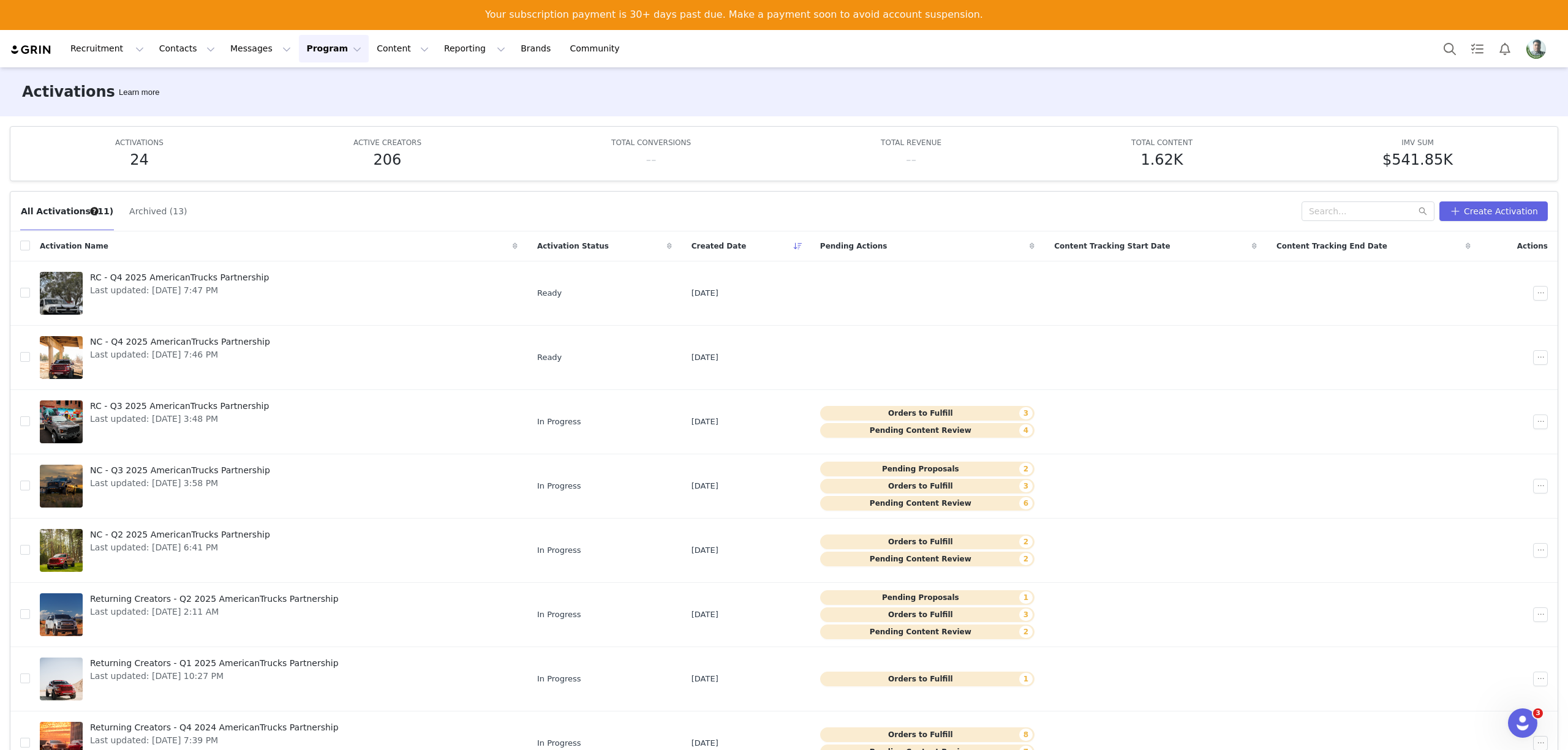
click at [1543, 49] on img "Profile" at bounding box center [1536, 49] width 20 height 20
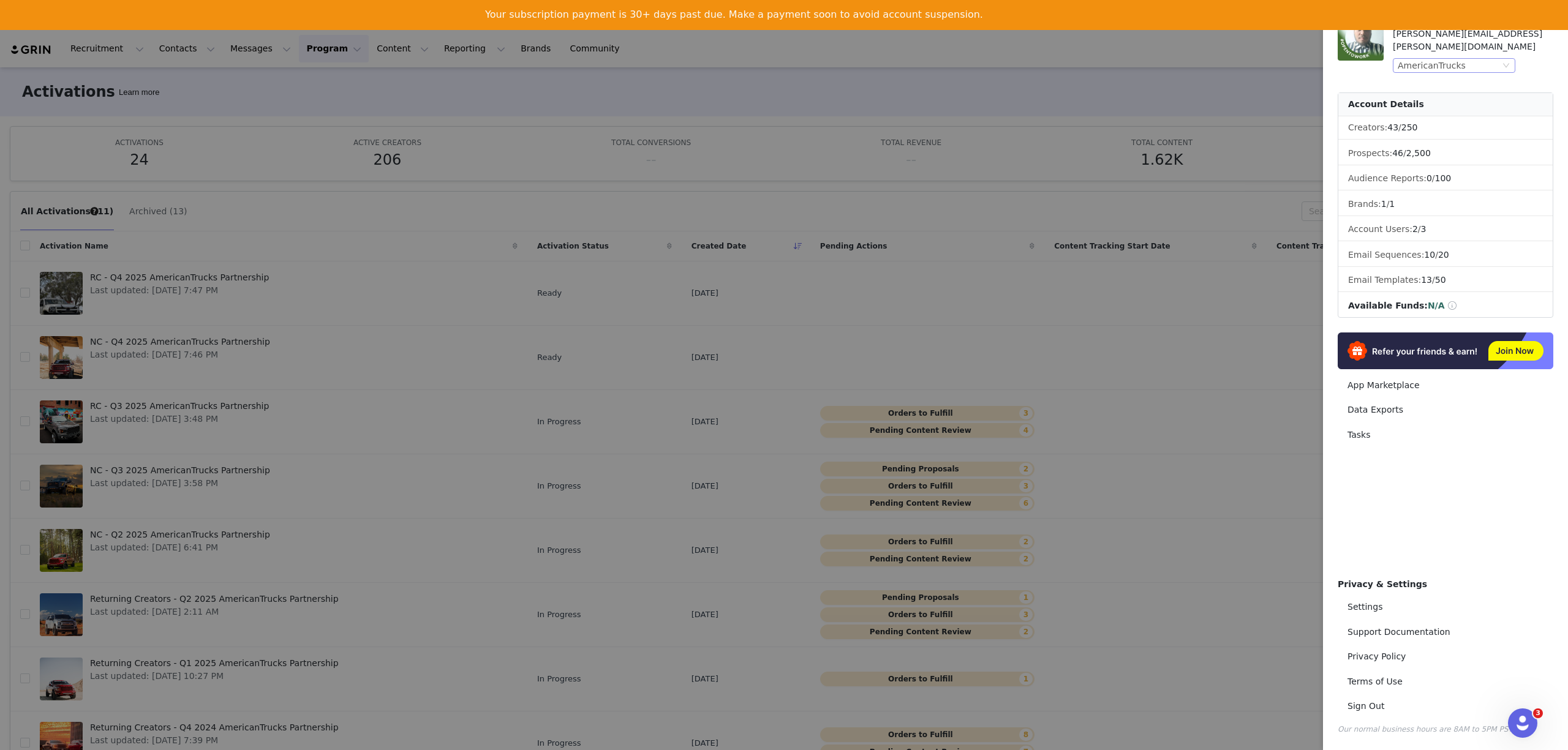
click at [1460, 59] on div "AmericanTrucks" at bounding box center [1450, 66] width 103 height 14
click at [1444, 172] on li "ExtremeTerrain" at bounding box center [1479, 172] width 172 height 20
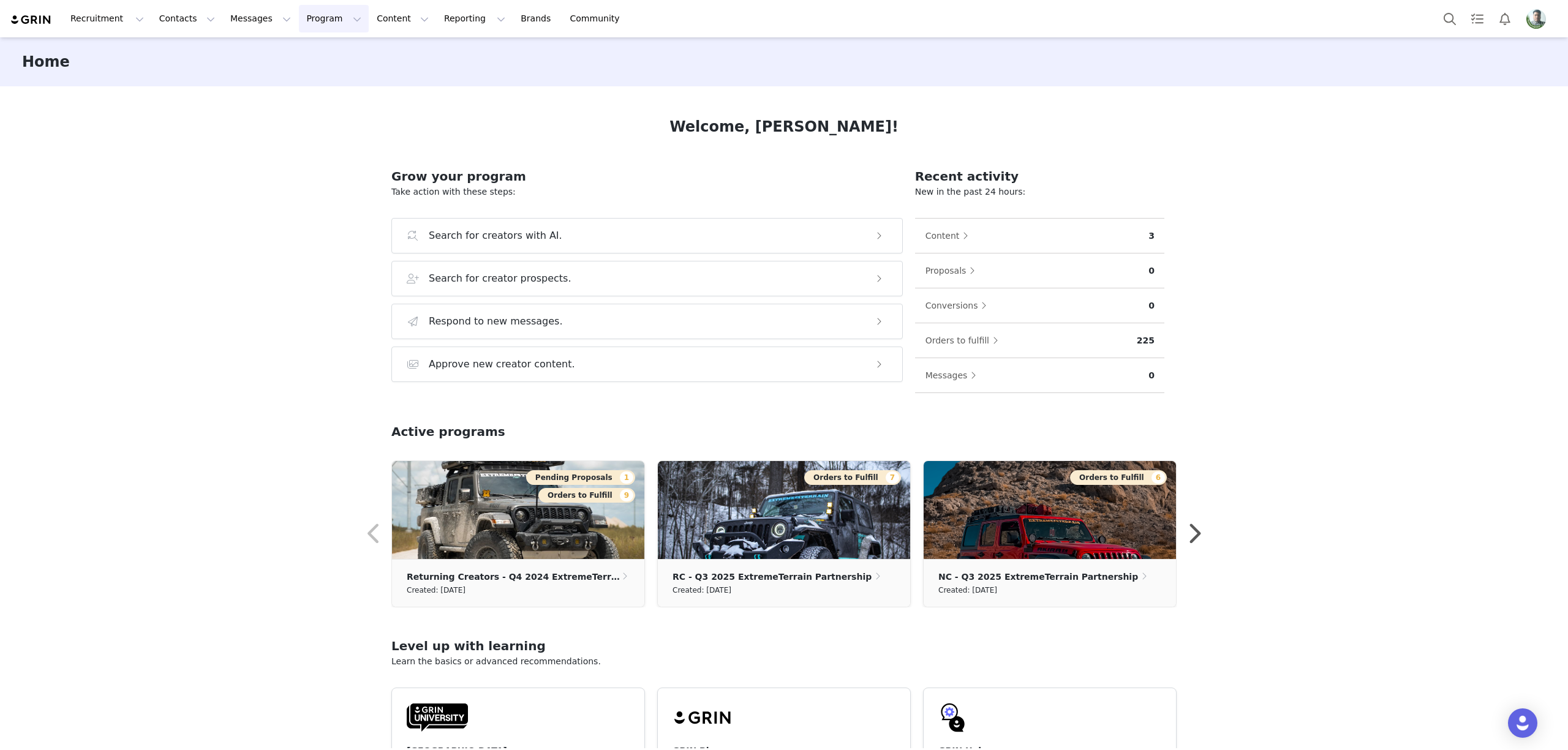
click at [299, 19] on button "Program Program" at bounding box center [333, 19] width 70 height 28
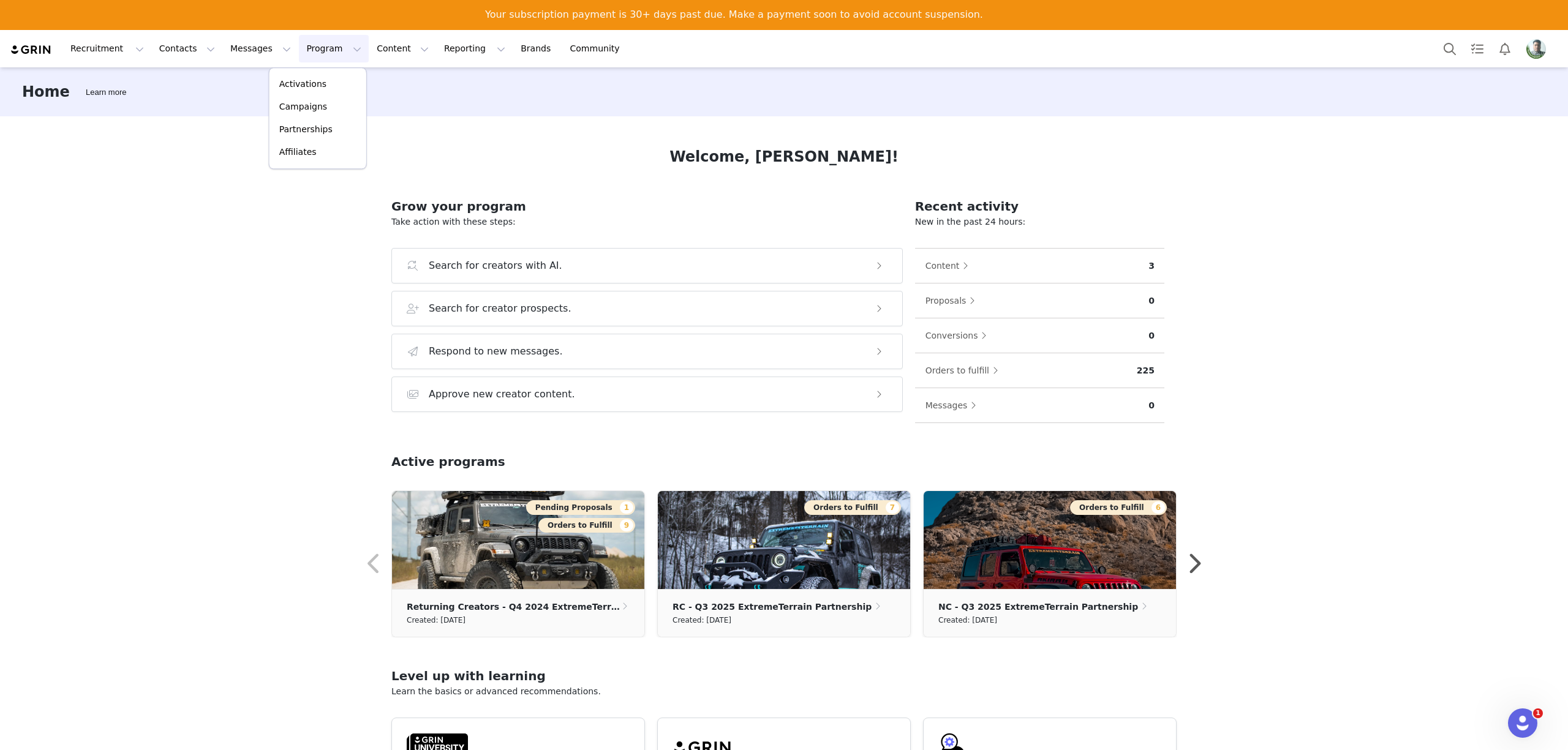
click at [299, 44] on button "Program Program" at bounding box center [333, 48] width 70 height 28
click at [299, 49] on button "Program Program" at bounding box center [333, 48] width 70 height 28
click at [302, 77] on link "Activations" at bounding box center [318, 85] width 97 height 23
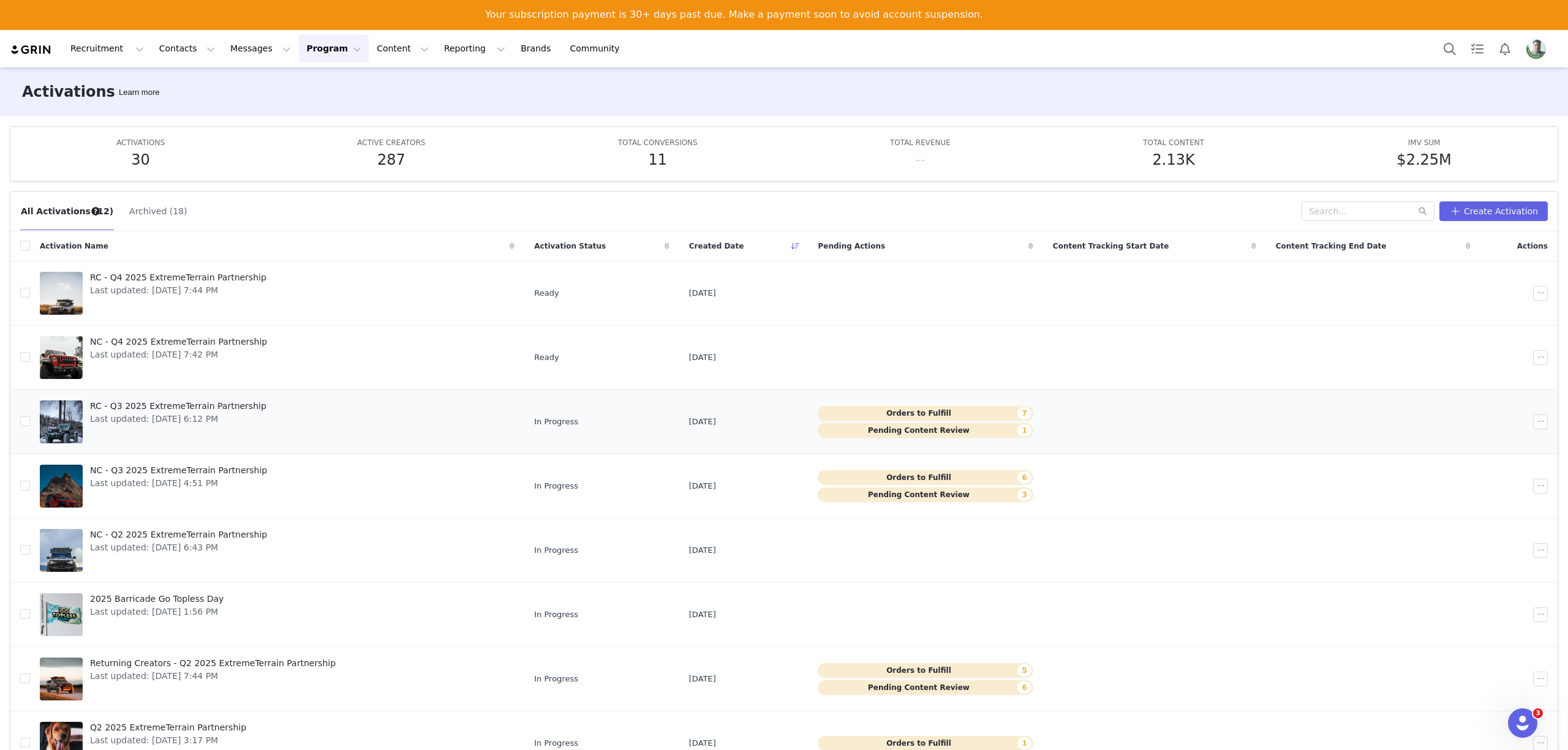
click at [903, 425] on button "Pending Content Review 1" at bounding box center [925, 430] width 215 height 15
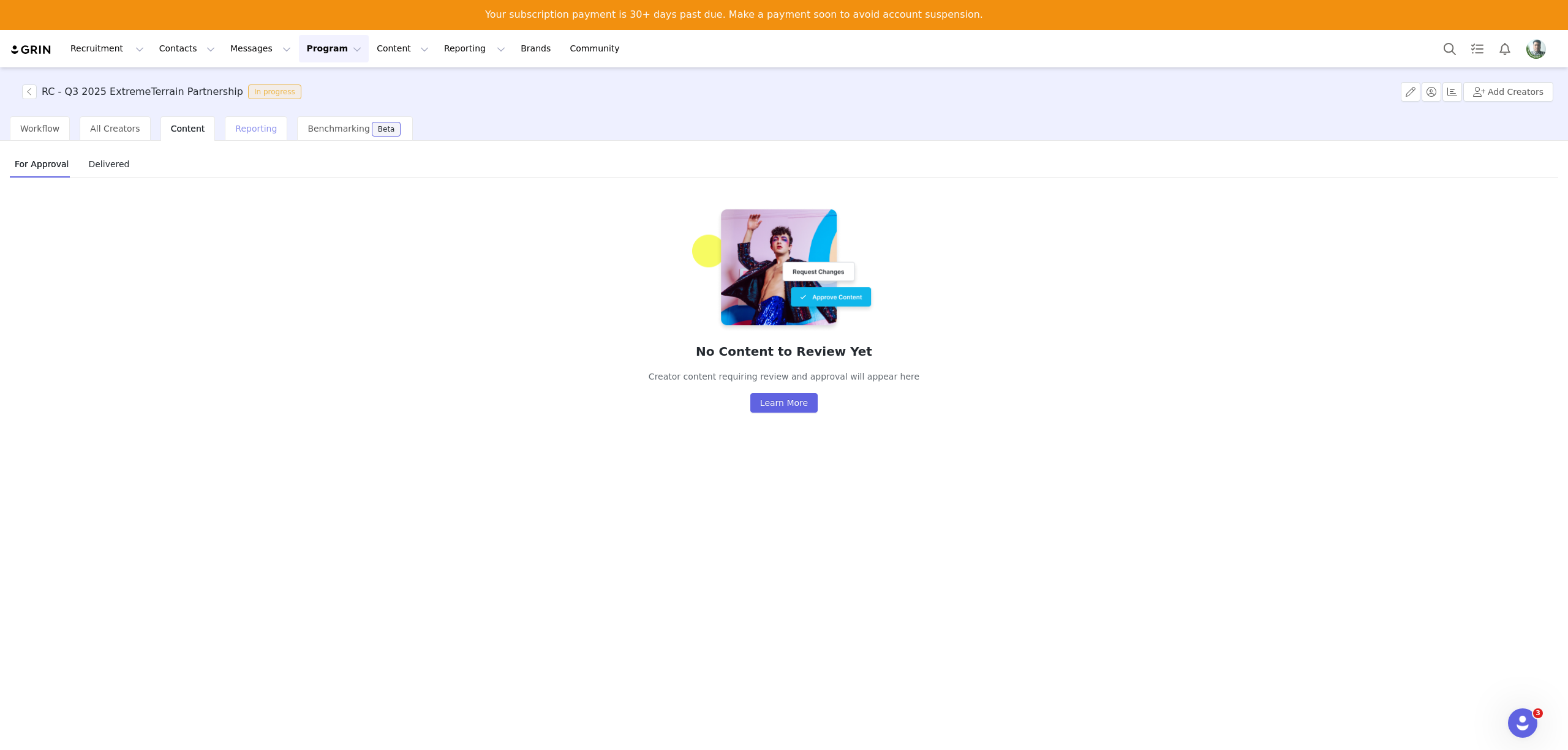
click at [236, 128] on span "Reporting" at bounding box center [256, 128] width 41 height 10
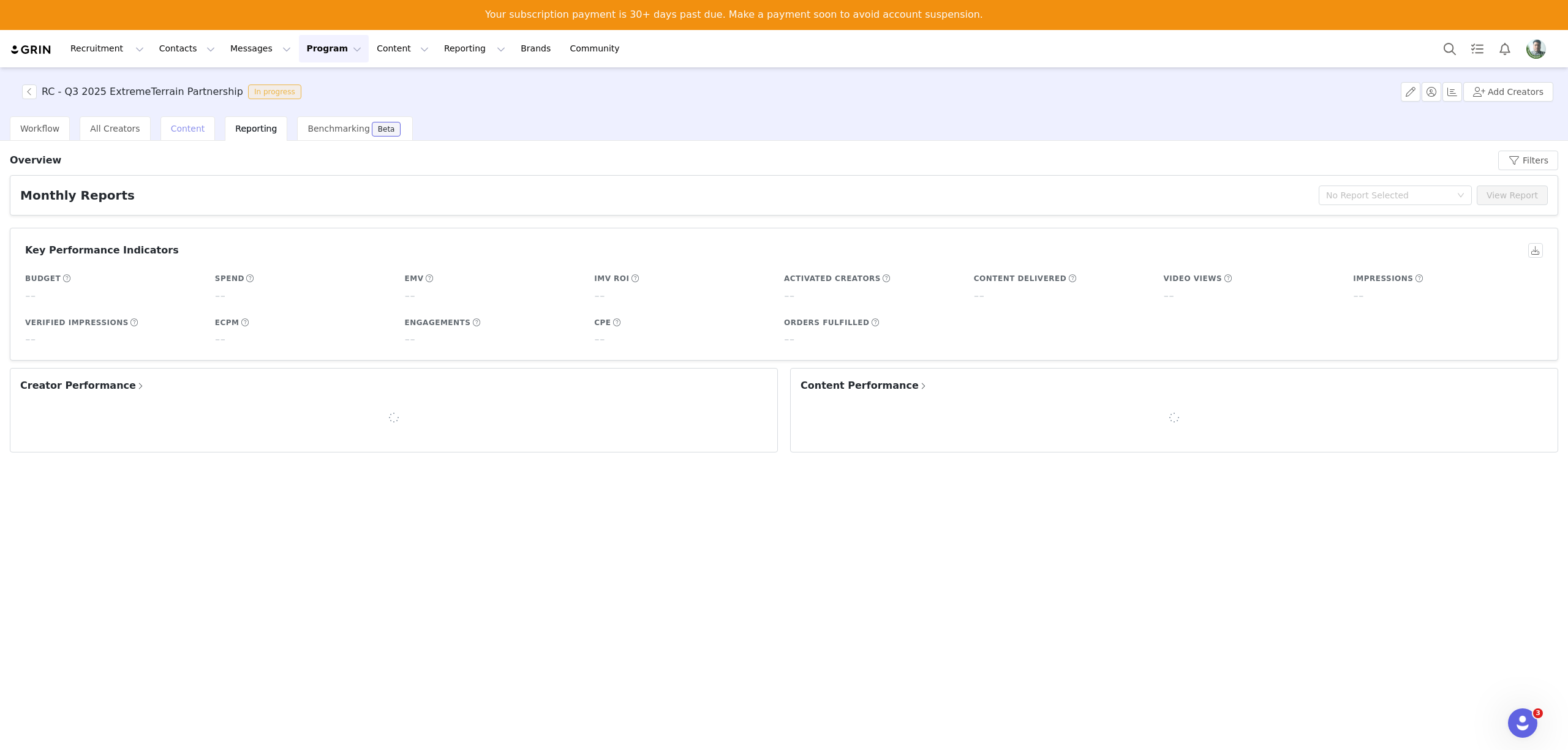
click at [182, 125] on span "Content" at bounding box center [187, 128] width 35 height 10
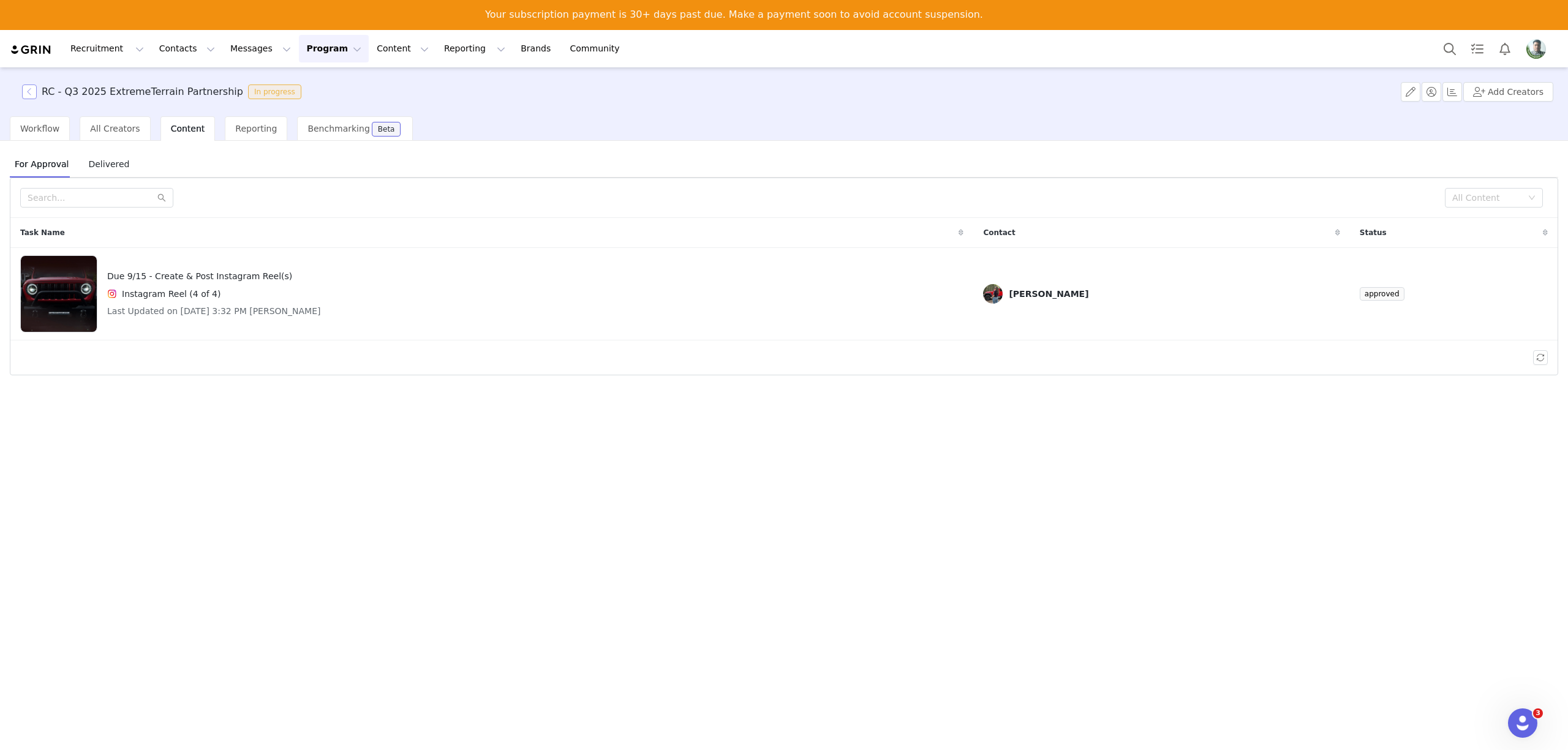
click at [31, 92] on button "button" at bounding box center [29, 92] width 15 height 15
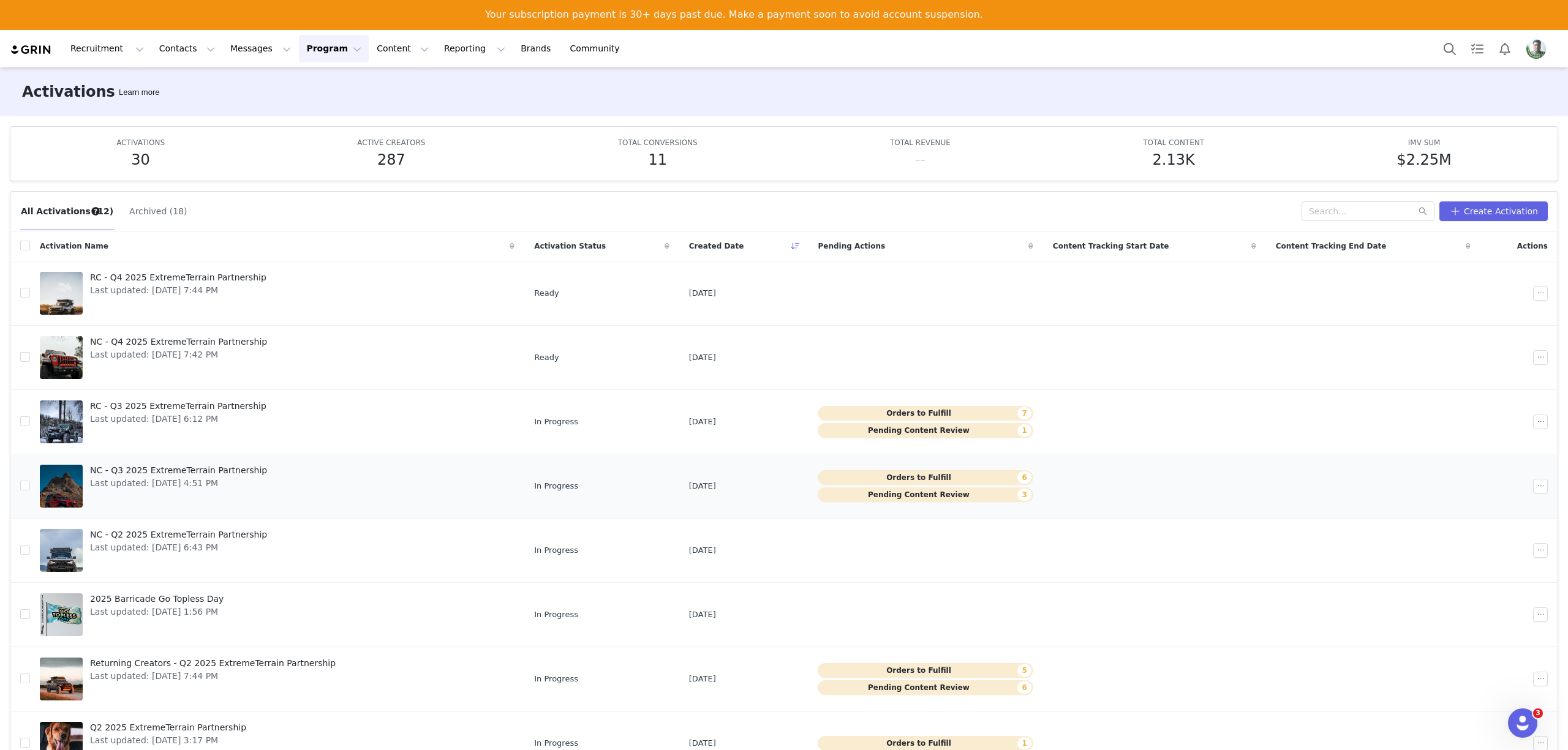
click at [894, 498] on button "Pending Content Review 3" at bounding box center [925, 494] width 215 height 15
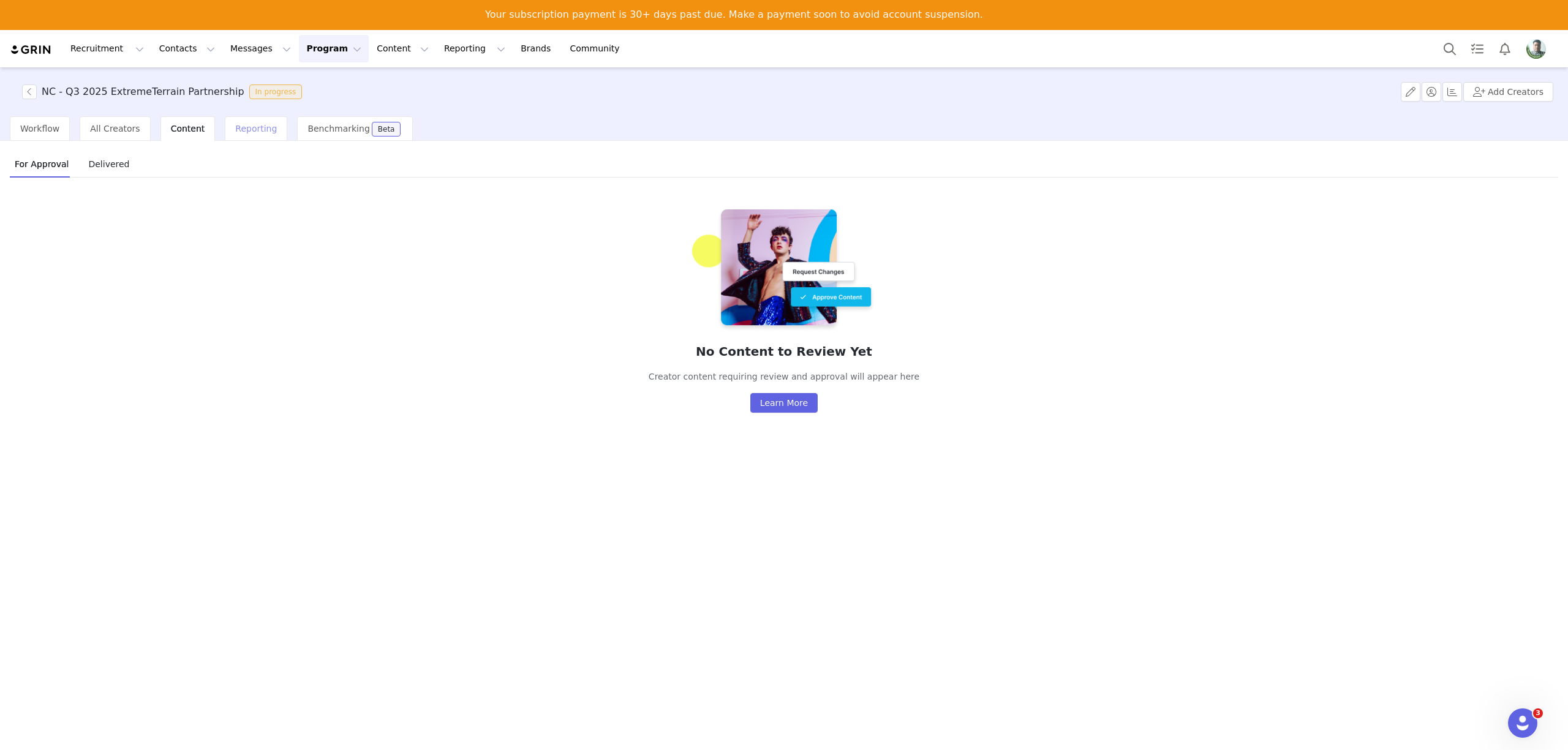
click at [249, 131] on span "Reporting" at bounding box center [256, 128] width 41 height 10
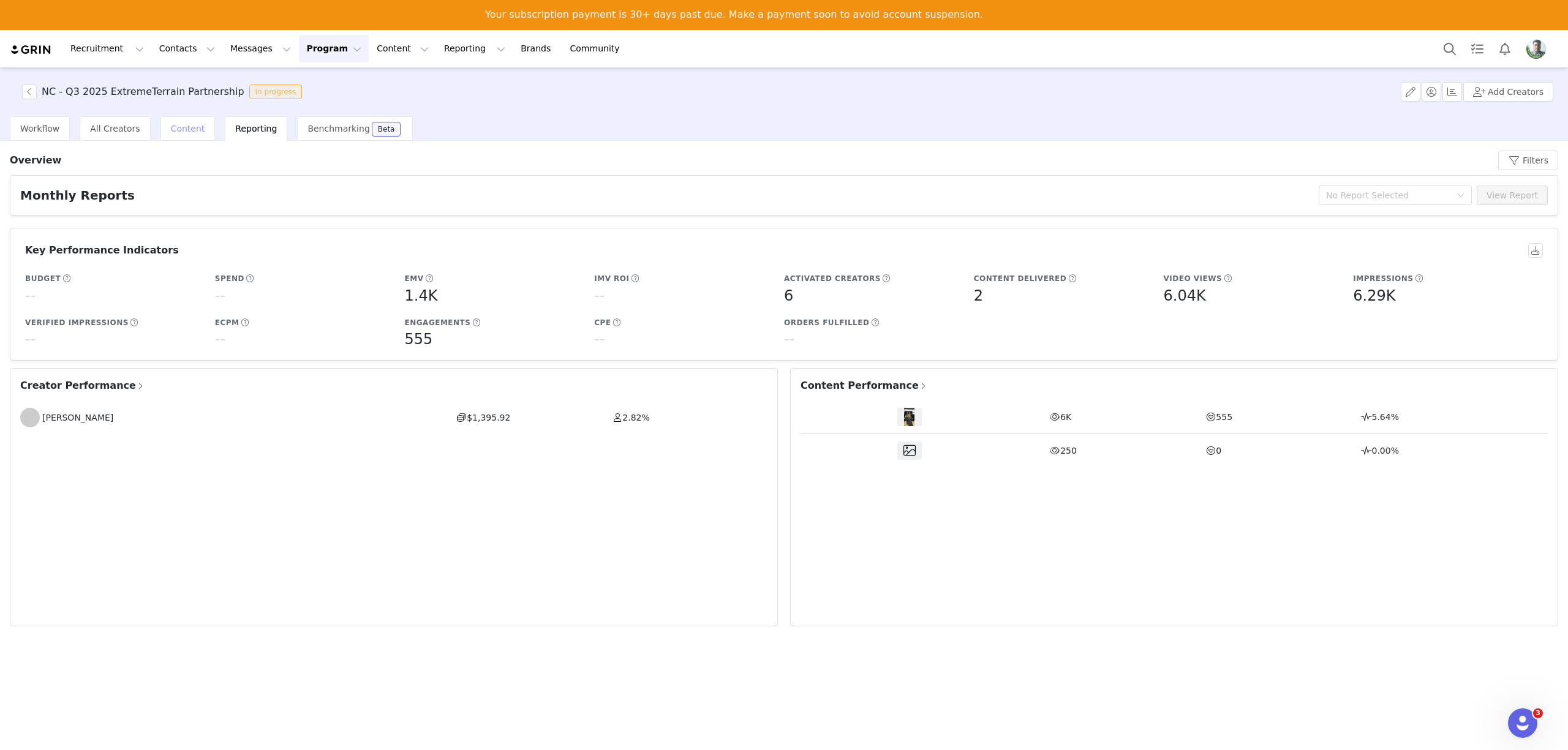
click at [161, 130] on div "Content" at bounding box center [188, 128] width 55 height 25
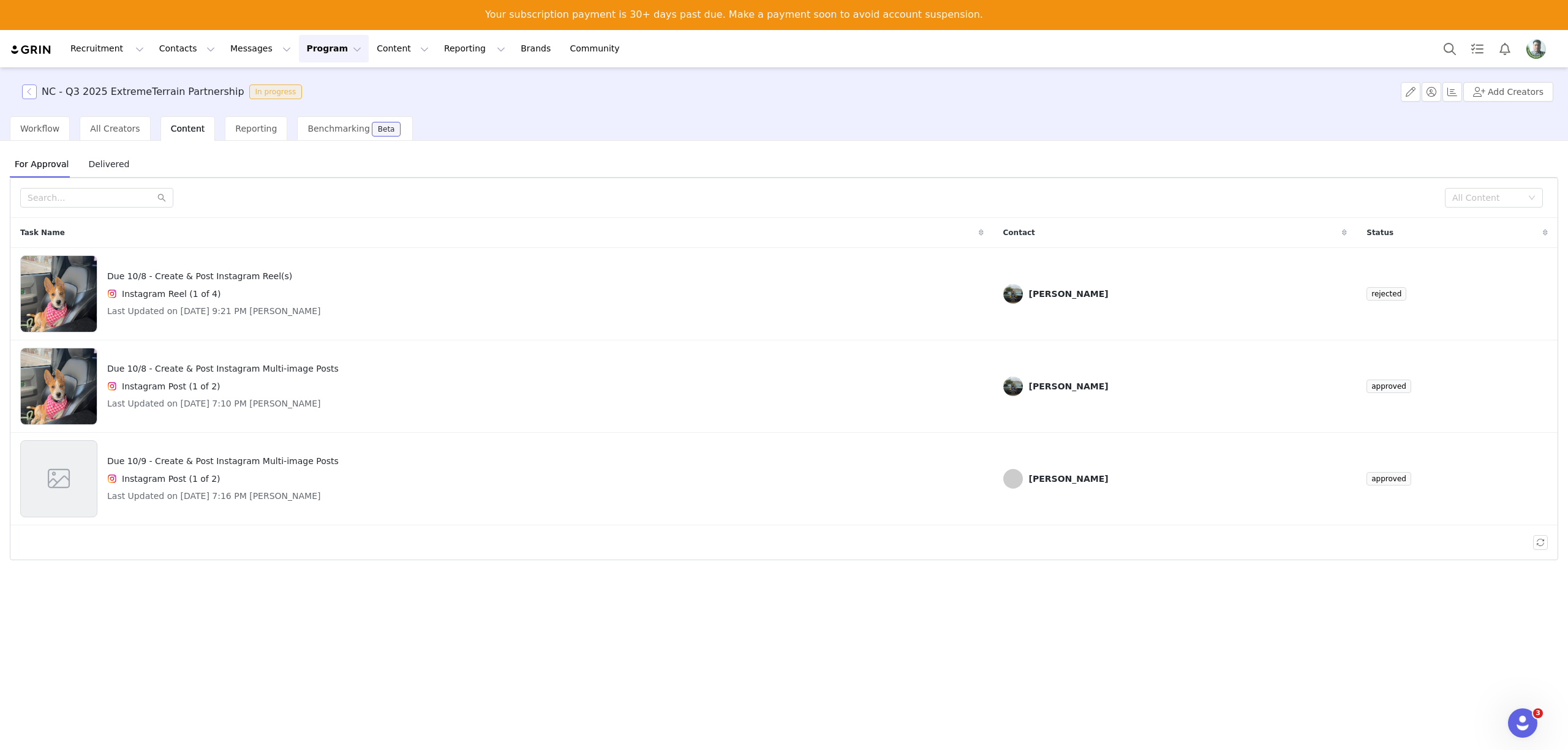
click at [29, 91] on button "button" at bounding box center [29, 92] width 15 height 15
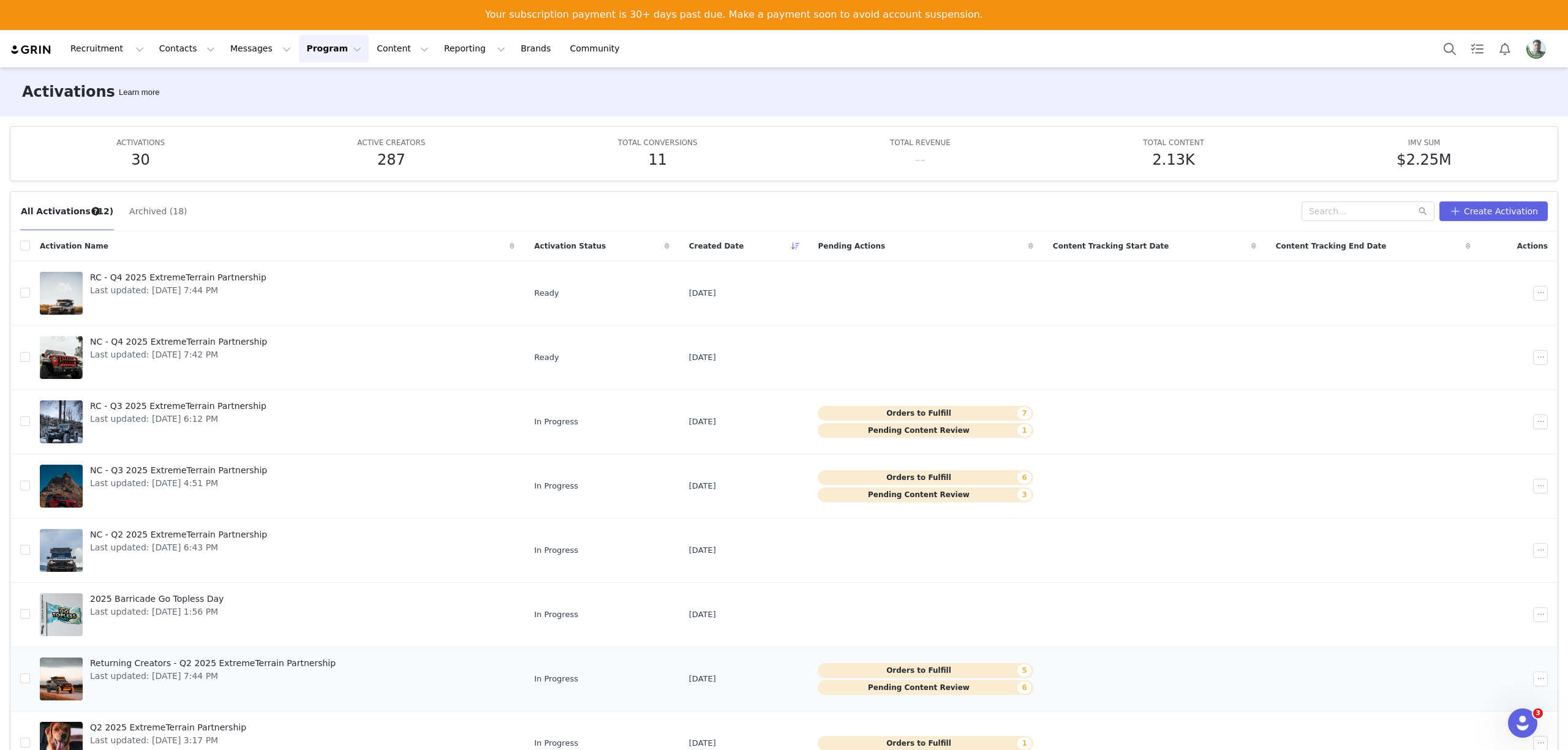
scroll to position [108, 0]
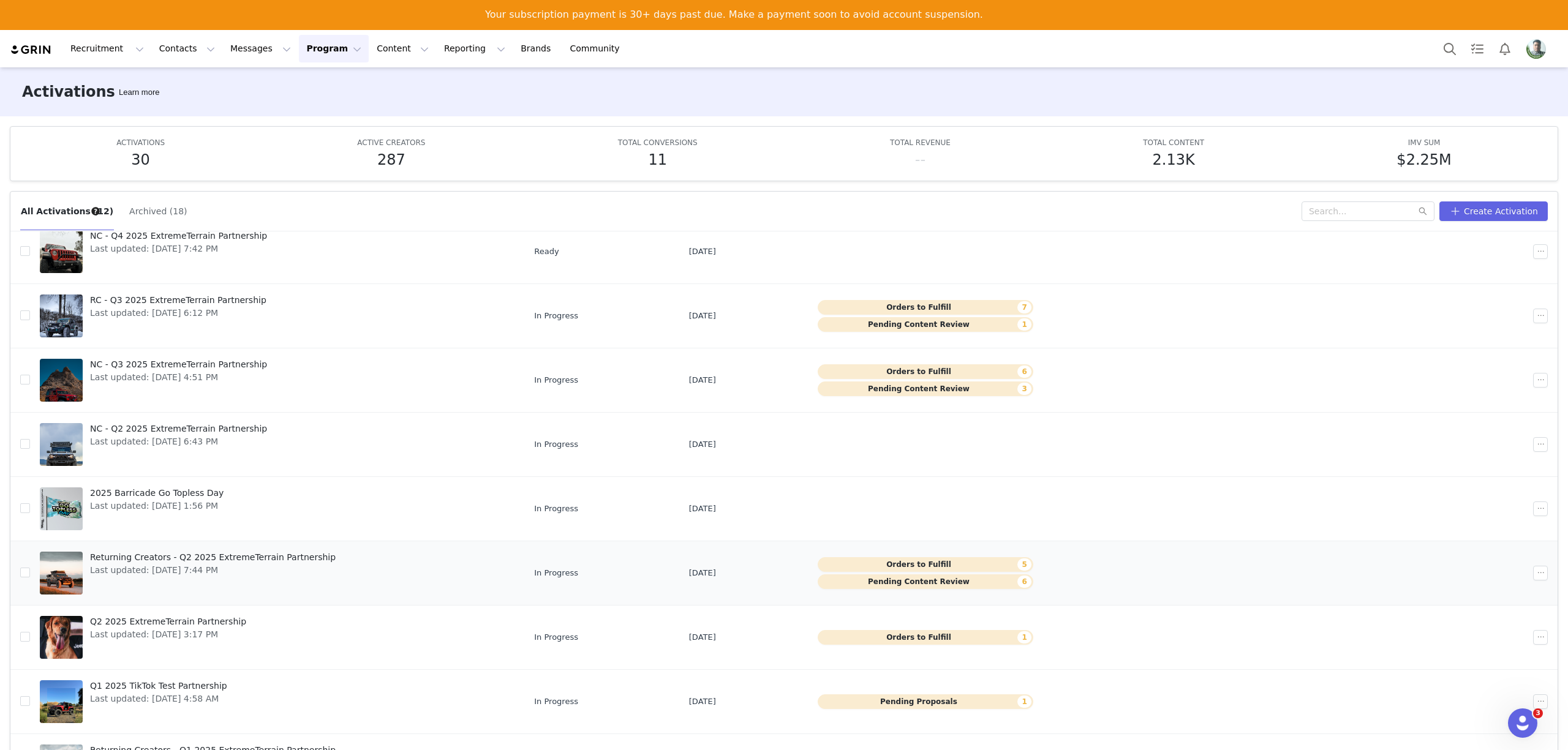
click at [851, 576] on button "Pending Content Review 6" at bounding box center [925, 581] width 215 height 15
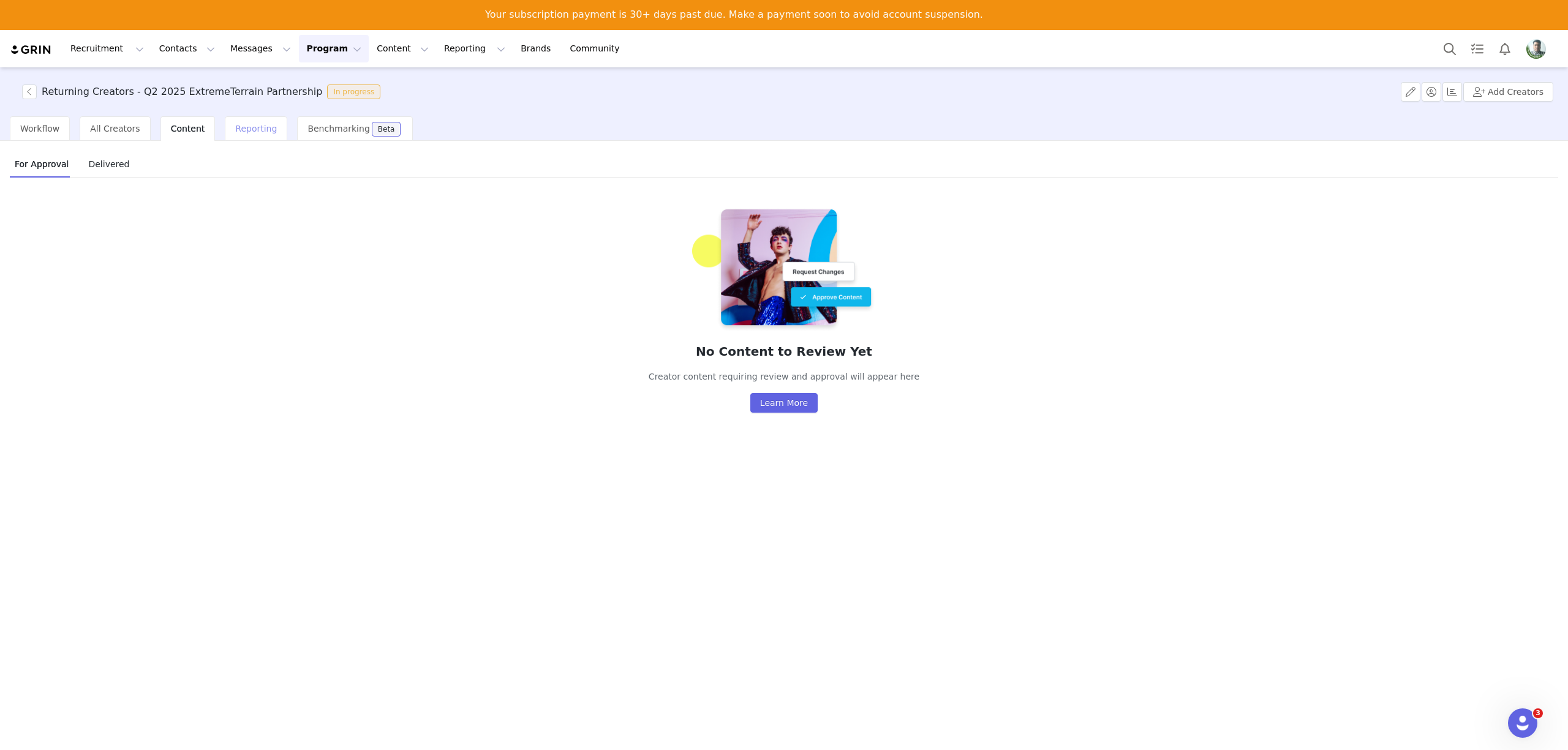
click at [237, 127] on span "Reporting" at bounding box center [256, 128] width 41 height 10
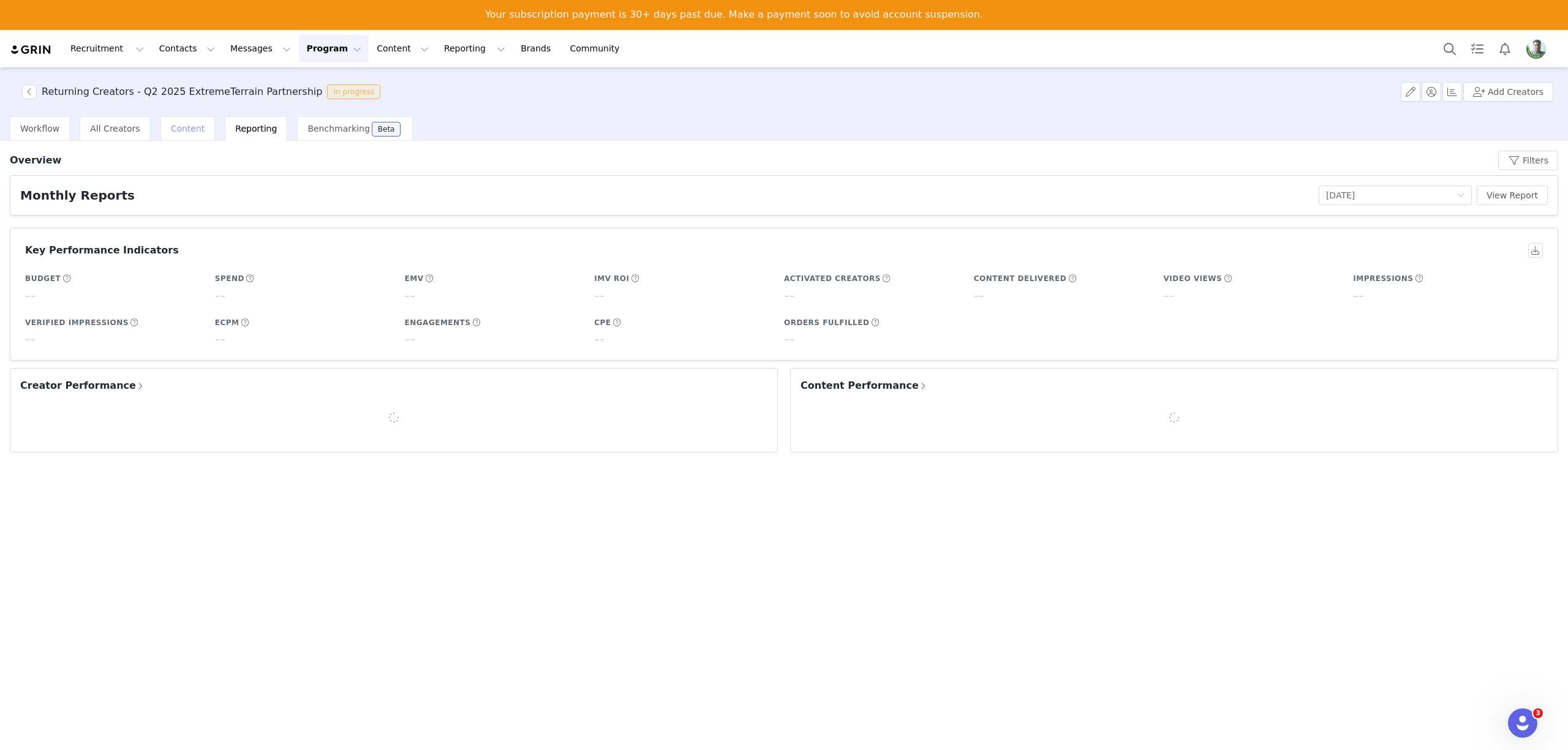
click at [174, 123] on span "Content" at bounding box center [187, 128] width 35 height 10
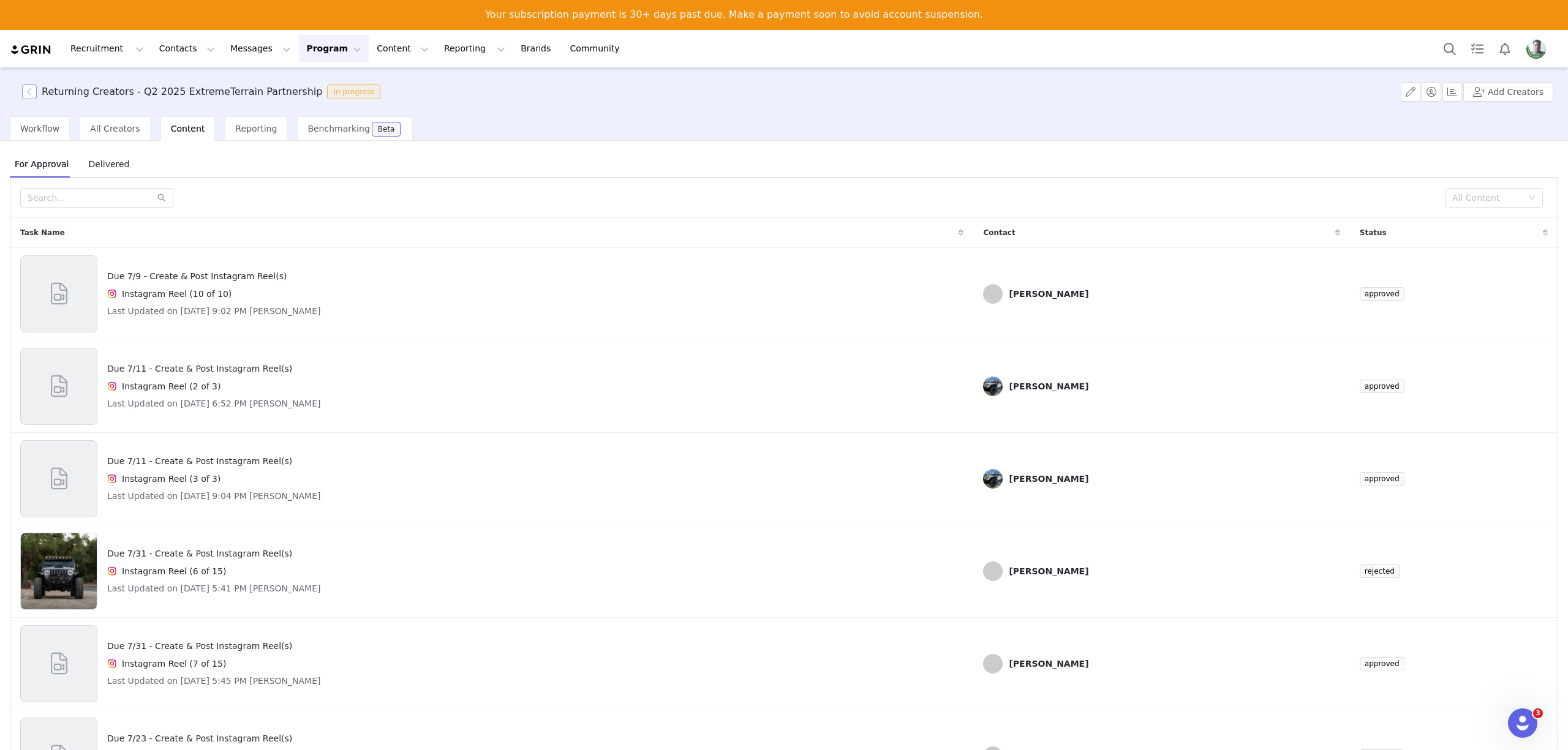
click at [25, 88] on button "button" at bounding box center [29, 92] width 15 height 15
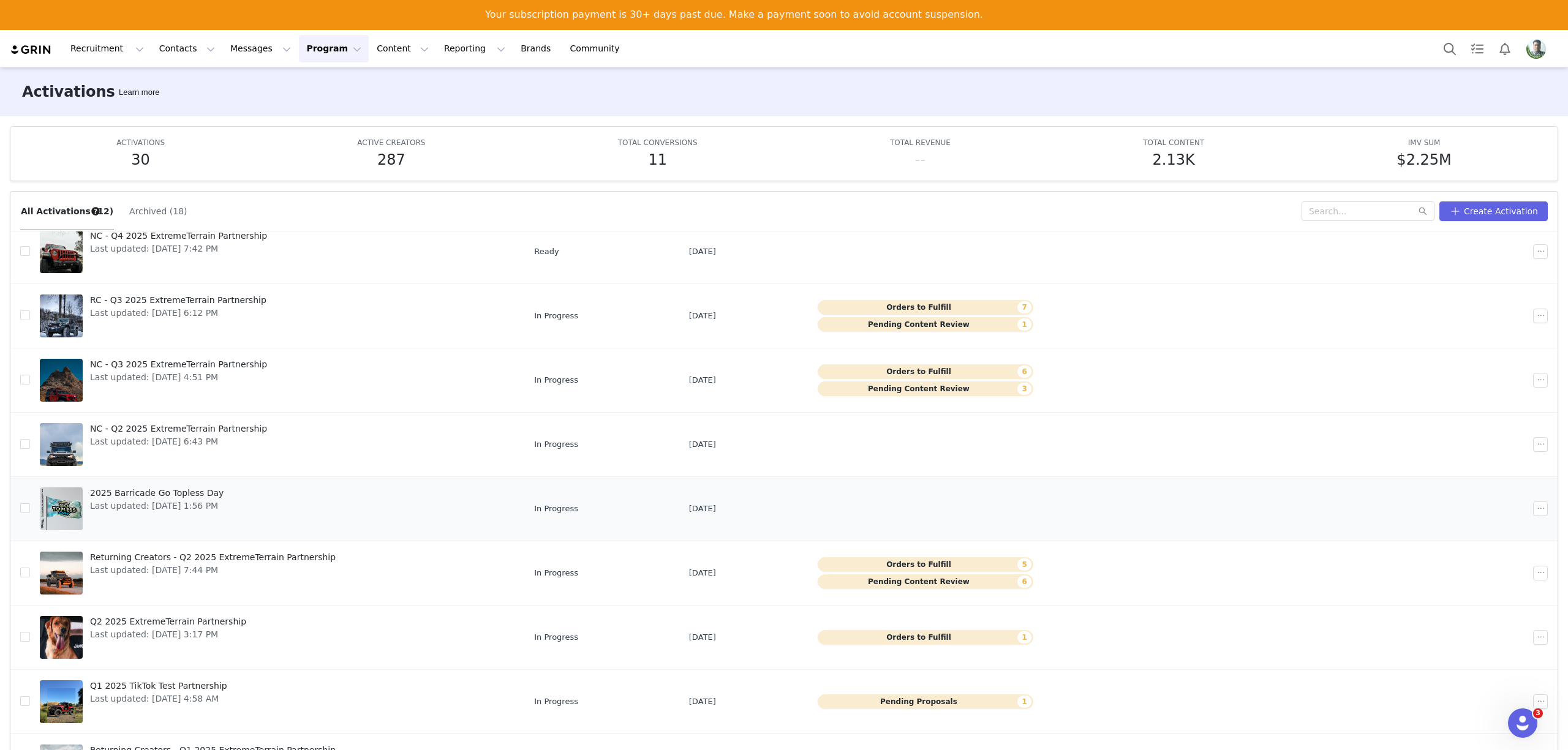
scroll to position [64, 0]
